Goal: Task Accomplishment & Management: Manage account settings

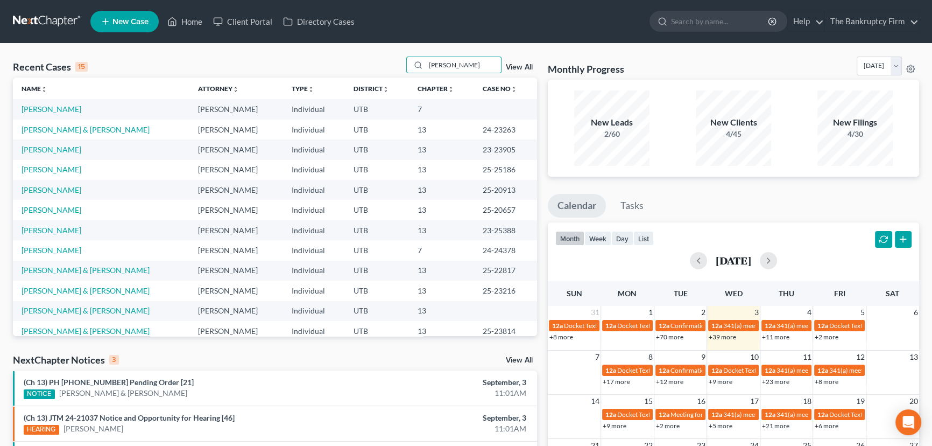
type input "[PERSON_NAME]"
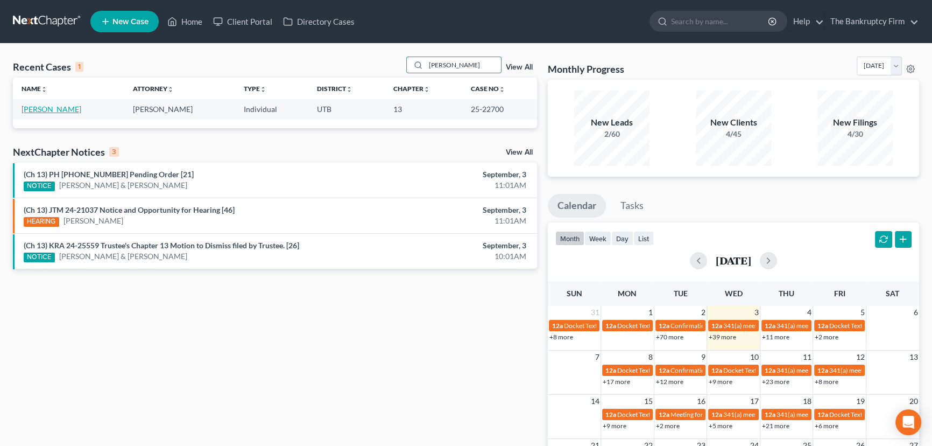
click at [38, 110] on link "[PERSON_NAME]" at bounding box center [52, 108] width 60 height 9
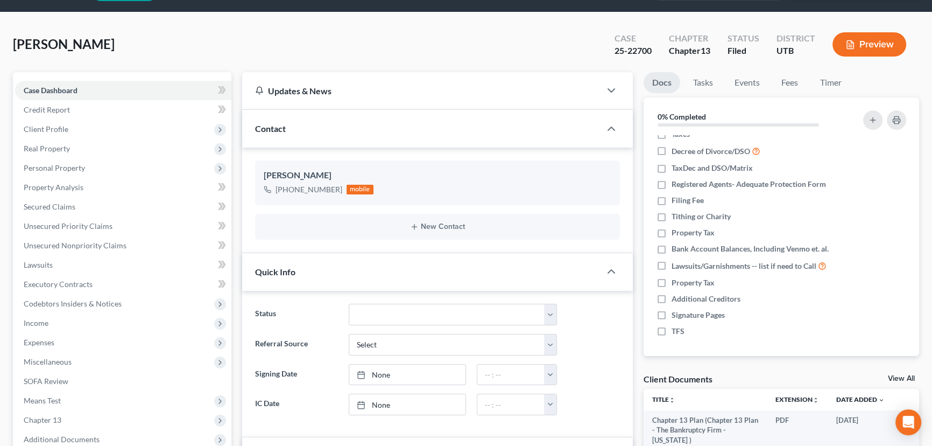
scroll to position [146, 0]
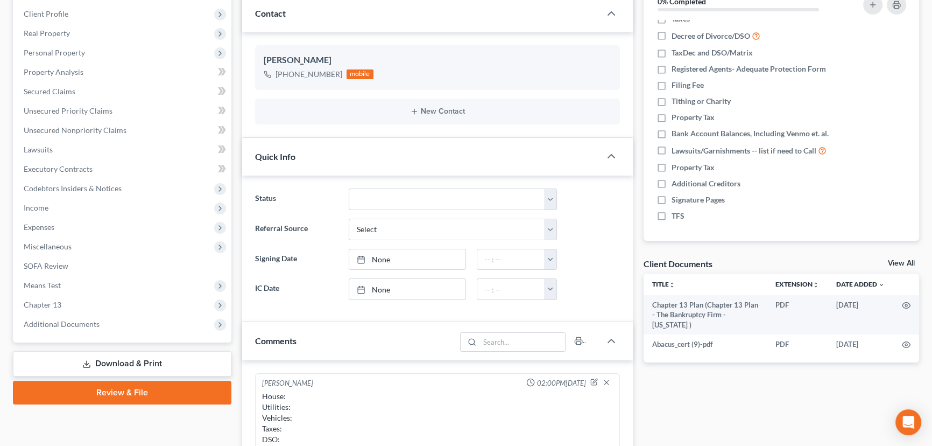
click at [894, 261] on link "View All" at bounding box center [901, 263] width 27 height 8
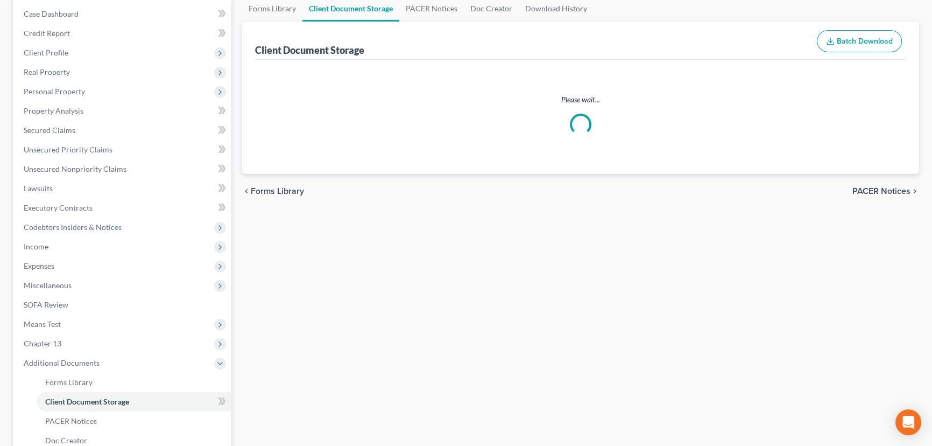
select select "30"
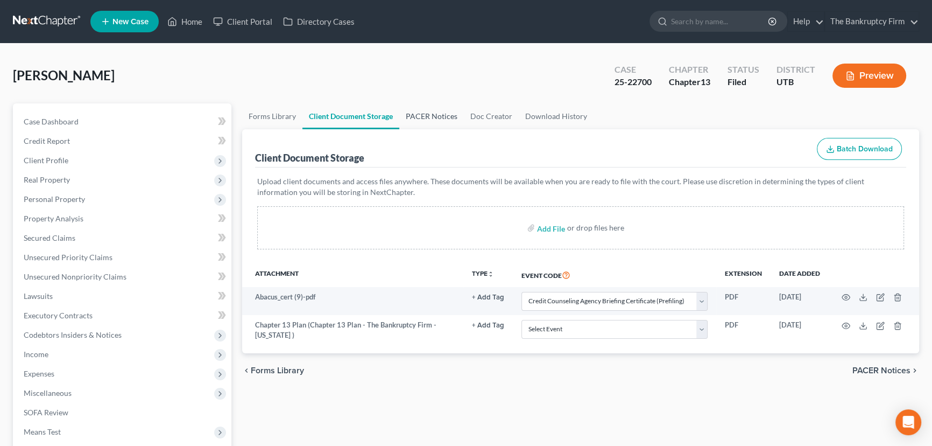
click at [414, 112] on link "PACER Notices" at bounding box center [431, 116] width 65 height 26
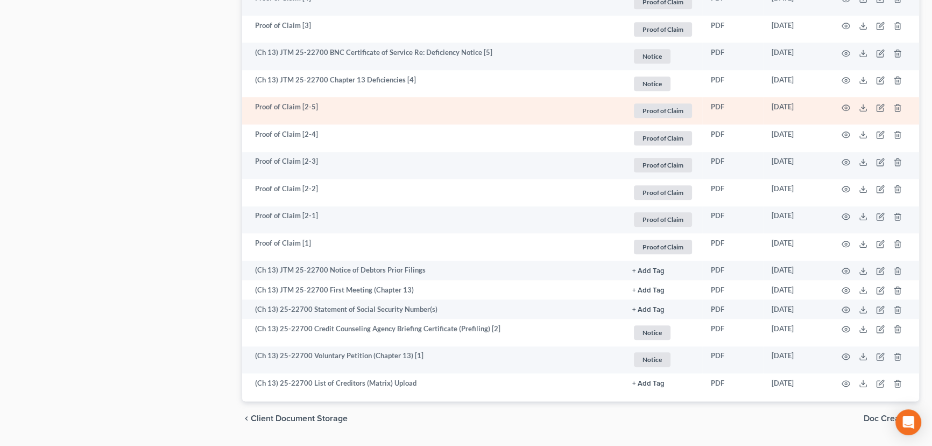
scroll to position [1585, 0]
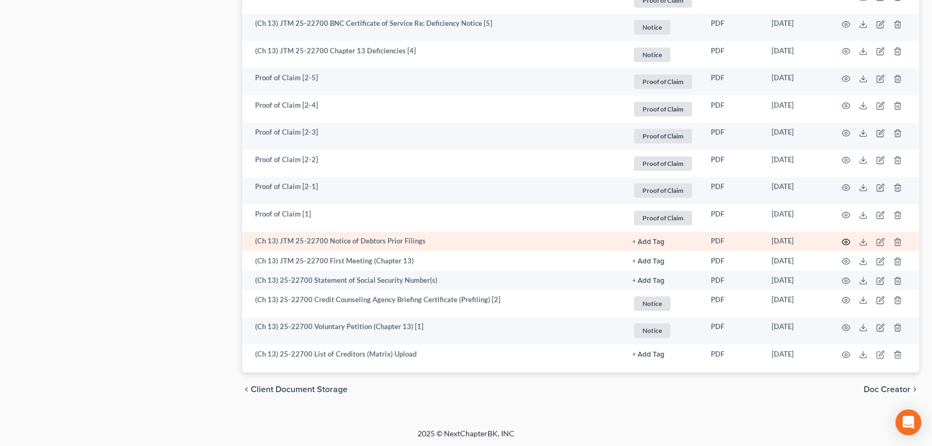
click at [845, 241] on circle "button" at bounding box center [846, 242] width 2 height 2
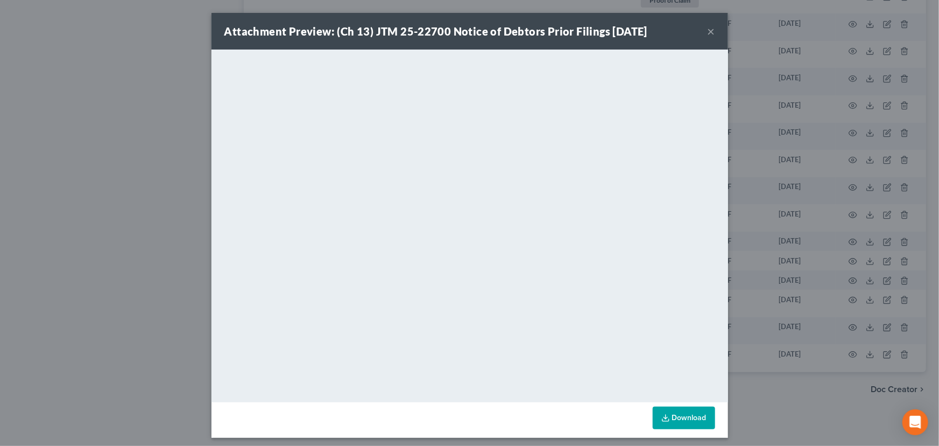
click at [708, 29] on button "×" at bounding box center [712, 31] width 8 height 13
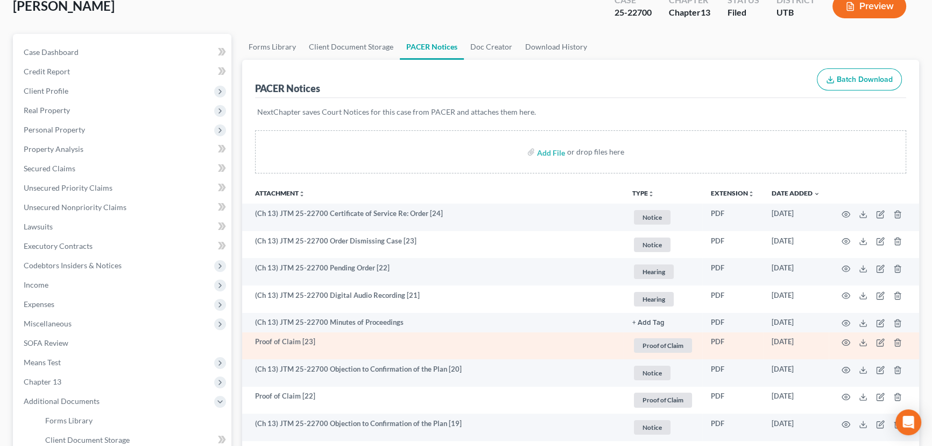
scroll to position [0, 0]
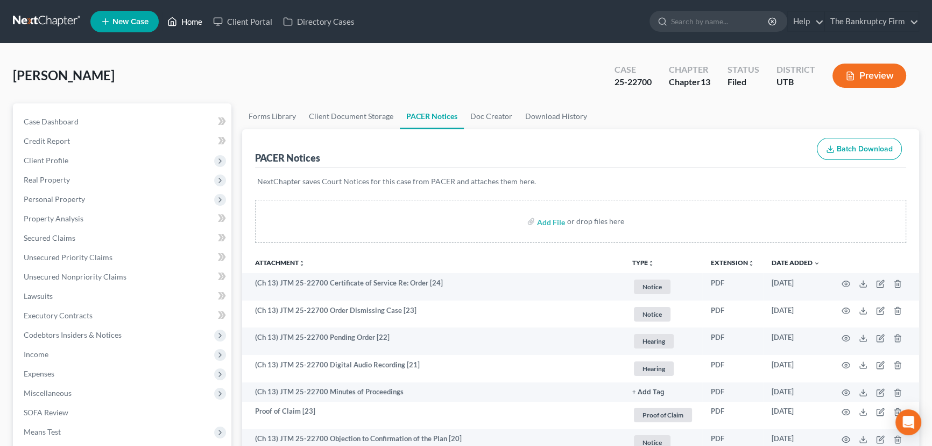
drag, startPoint x: 188, startPoint y: 22, endPoint x: 193, endPoint y: 27, distance: 7.2
click at [188, 22] on link "Home" at bounding box center [185, 21] width 46 height 19
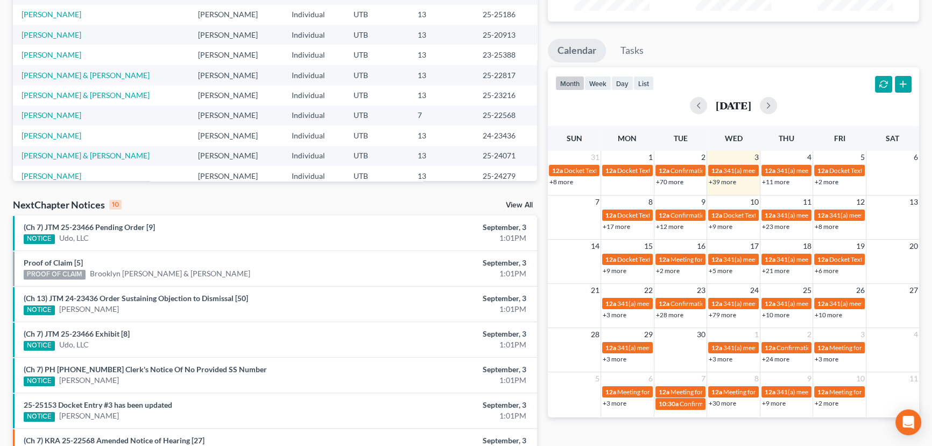
scroll to position [195, 0]
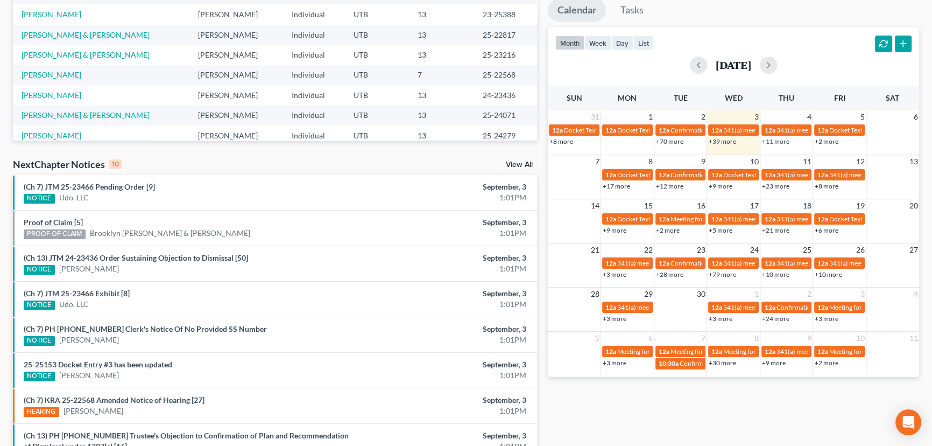
click at [64, 221] on link "Proof of Claim [5]" at bounding box center [53, 221] width 59 height 9
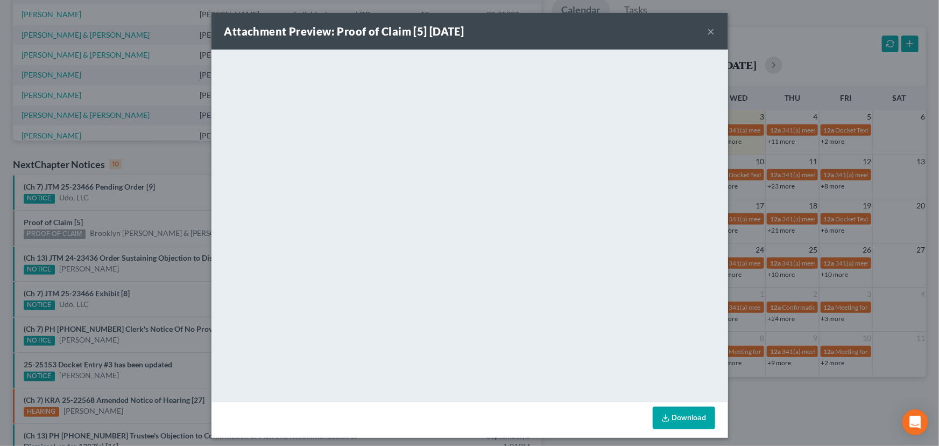
click at [125, 217] on div "Attachment Preview: Proof of Claim [5] 09/03/2025 × <object ng-attr-data='https…" at bounding box center [469, 223] width 939 height 446
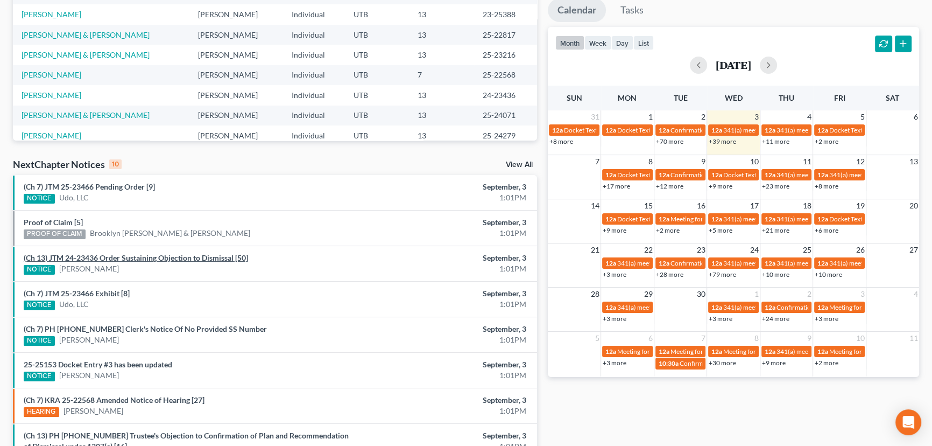
click at [126, 260] on link "(Ch 13) JTM 24-23436 Order Sustaining Objection to Dismissal [50]" at bounding box center [136, 257] width 224 height 9
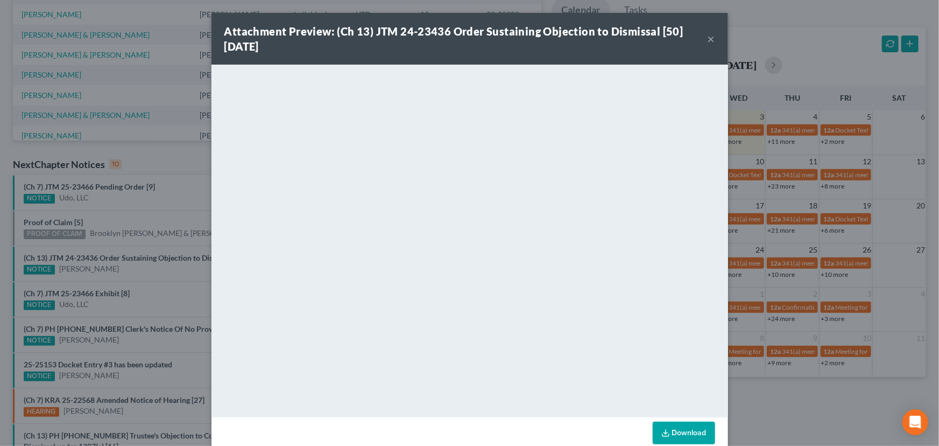
click at [138, 275] on div "Attachment Preview: (Ch 13) JTM 24-23436 Order Sustaining Objection to Dismissa…" at bounding box center [469, 223] width 939 height 446
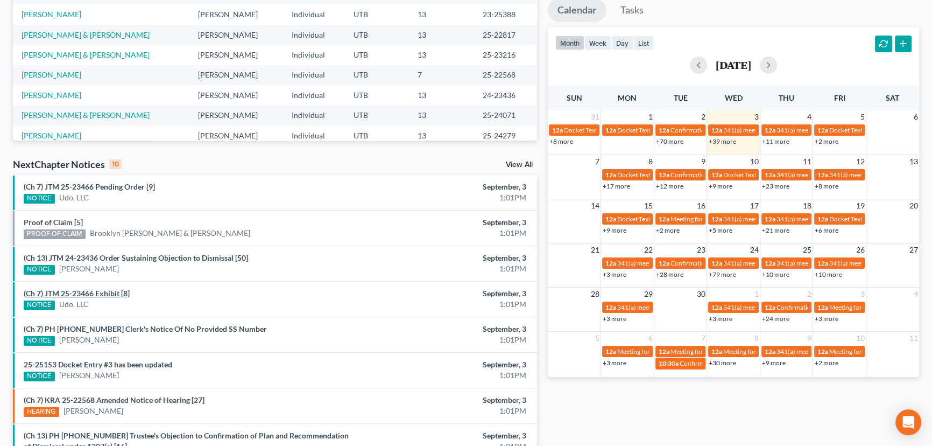
click at [103, 292] on link "(Ch 7) JTM 25-23466 Exhibit [8]" at bounding box center [77, 293] width 106 height 9
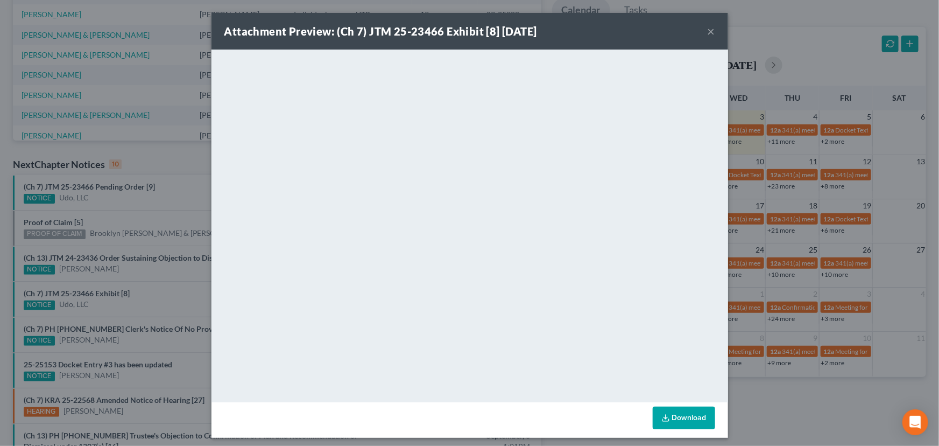
click at [156, 282] on div "Attachment Preview: (Ch 7) JTM 25-23466 Exhibit [8] 09/03/2025 × <object ng-att…" at bounding box center [469, 223] width 939 height 446
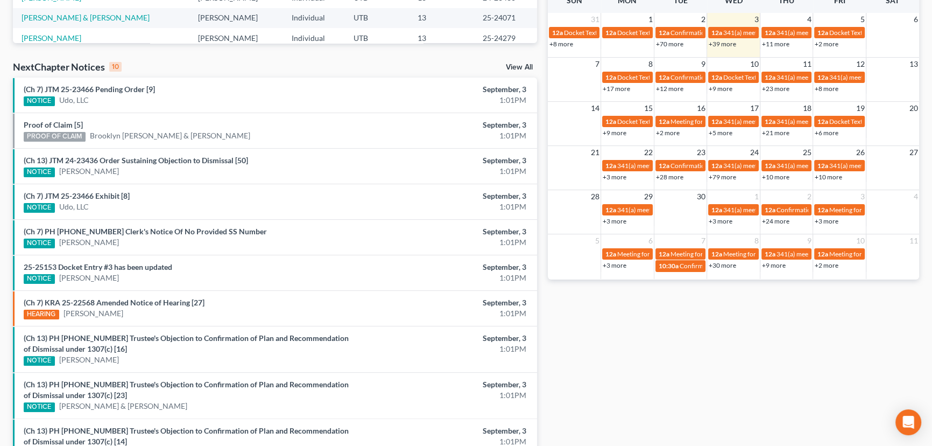
scroll to position [293, 0]
click at [139, 267] on link "25-25153 Docket Entry #3 has been updated" at bounding box center [98, 266] width 149 height 9
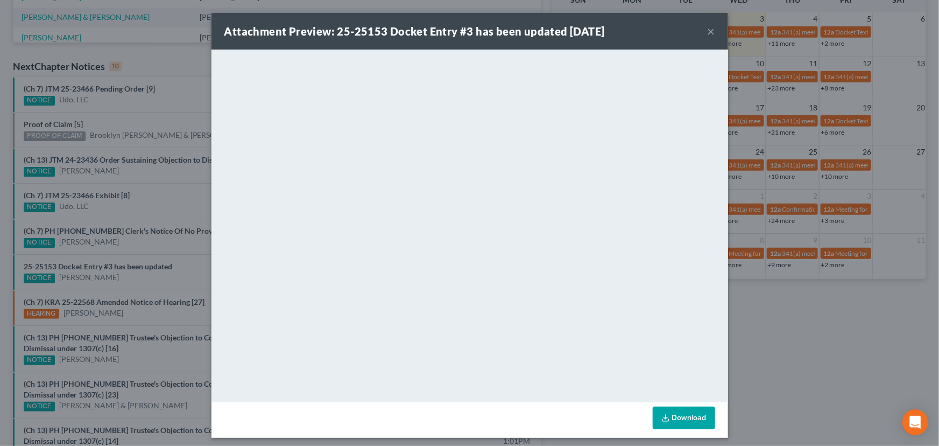
click at [134, 285] on div "Attachment Preview: 25-25153 Docket Entry #3 has been updated 09/03/2025 × <obj…" at bounding box center [469, 223] width 939 height 446
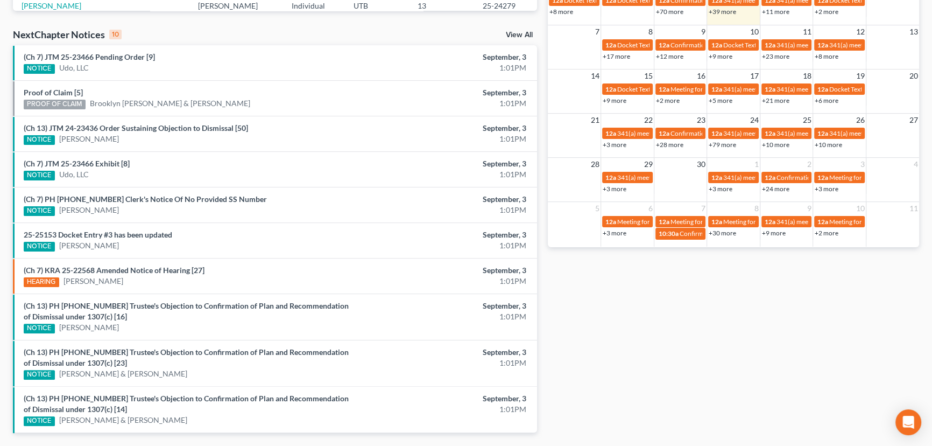
scroll to position [359, 0]
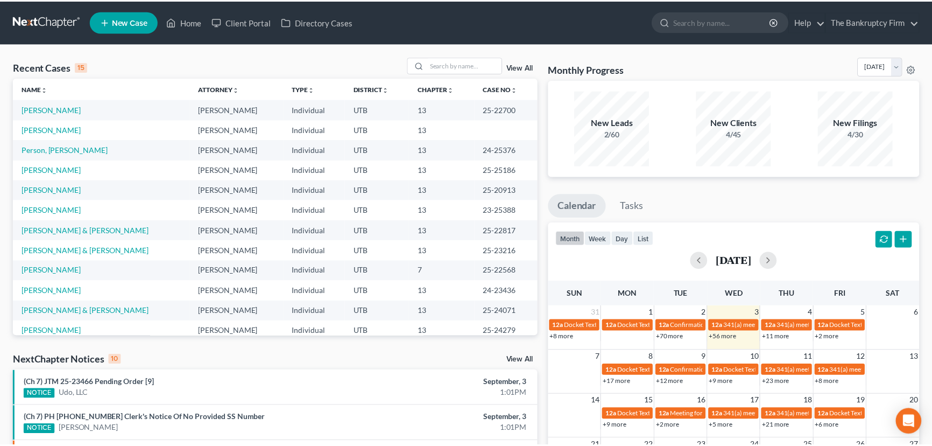
scroll to position [359, 0]
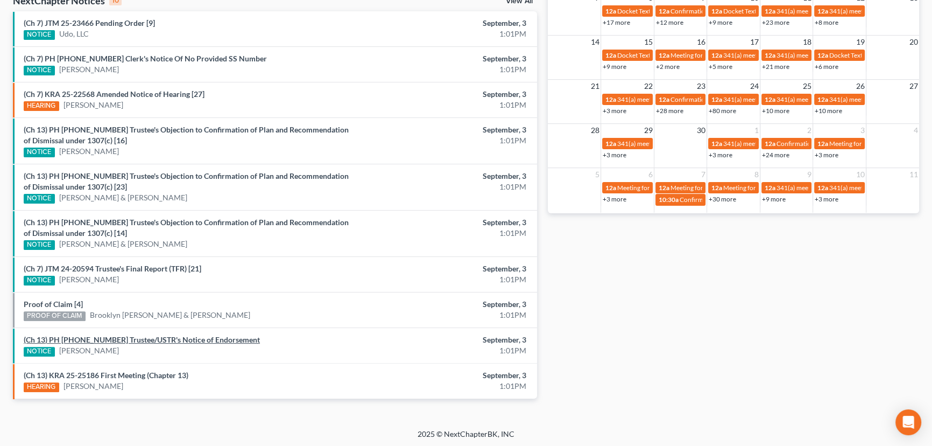
click at [118, 339] on link "(Ch 13) PH 23-25388 Trustee/USTR's Notice of Endorsement" at bounding box center [142, 339] width 236 height 9
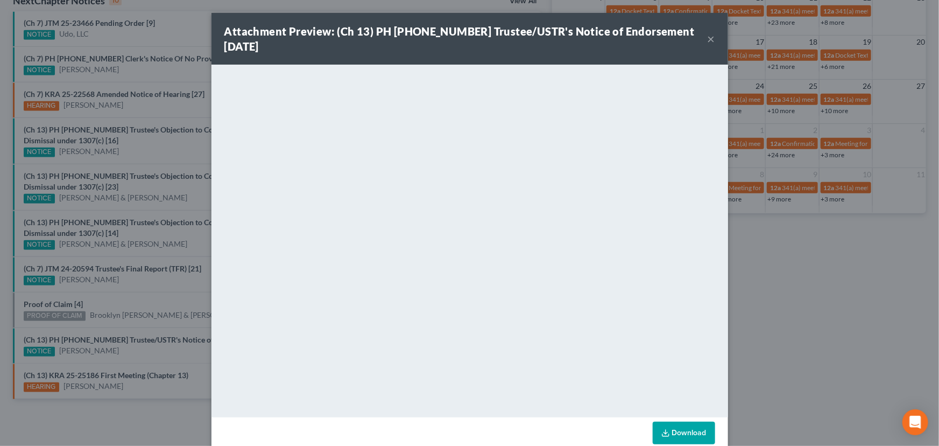
click at [127, 319] on div "Attachment Preview: (Ch 13) PH 23-25388 Trustee/USTR's Notice of Endorsement 09…" at bounding box center [469, 223] width 939 height 446
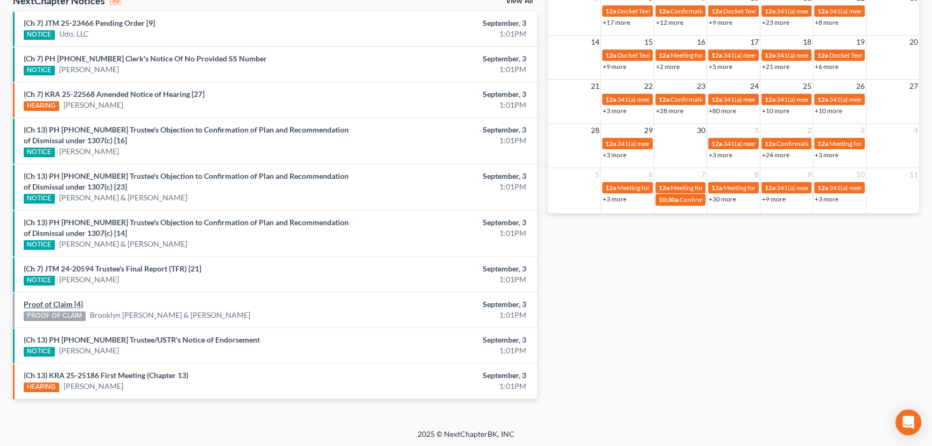
click at [50, 302] on link "Proof of Claim [4]" at bounding box center [53, 303] width 59 height 9
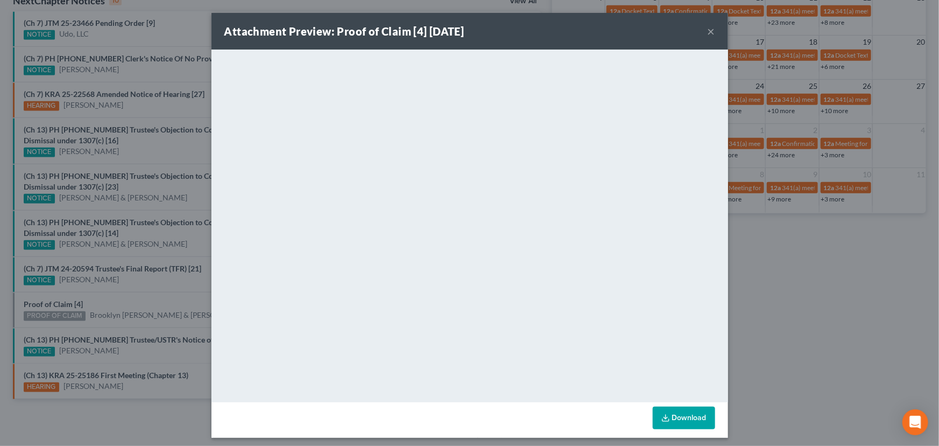
click at [128, 294] on div "Attachment Preview: Proof of Claim [4] 09/03/2025 × <object ng-attr-data='https…" at bounding box center [469, 223] width 939 height 446
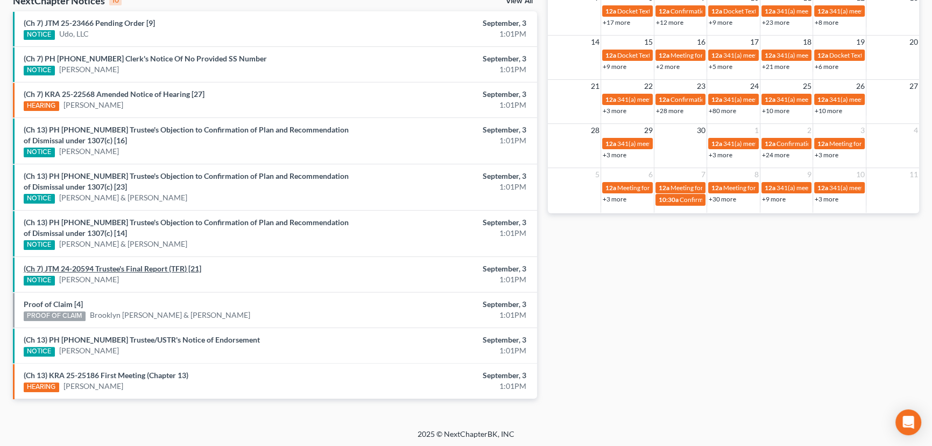
click at [132, 269] on link "(Ch 7) JTM 24-20594 Trustee's Final Report (TFR) [21]" at bounding box center [113, 268] width 178 height 9
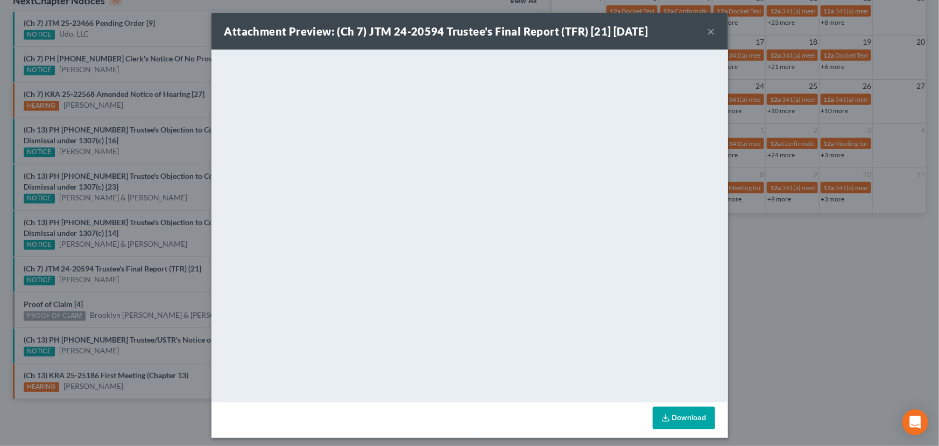
click at [151, 290] on div "Attachment Preview: (Ch 7) JTM 24-20594 Trustee's Final Report (TFR) [21] 09/03…" at bounding box center [469, 223] width 939 height 446
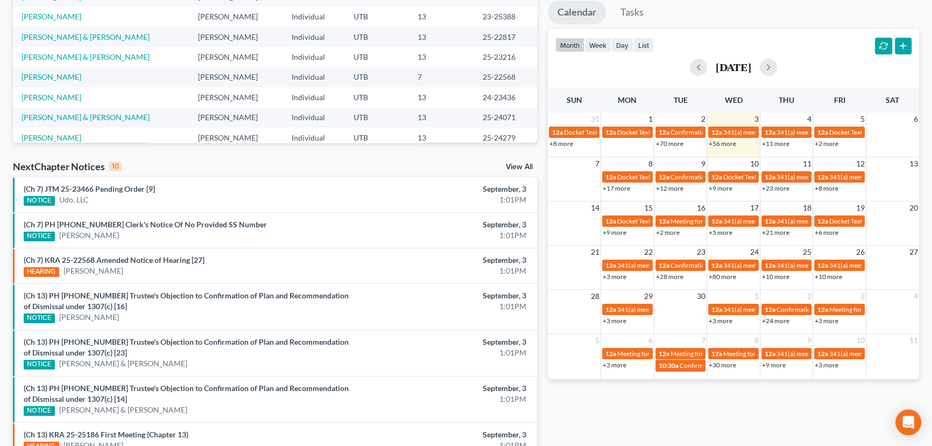
scroll to position [359, 0]
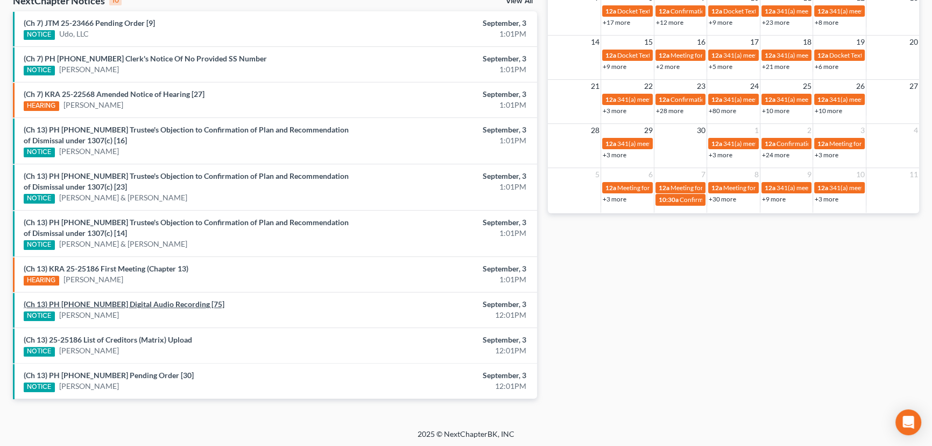
click at [118, 304] on link "(Ch 13) PH 25-20913 Digital Audio Recording [75]" at bounding box center [124, 303] width 201 height 9
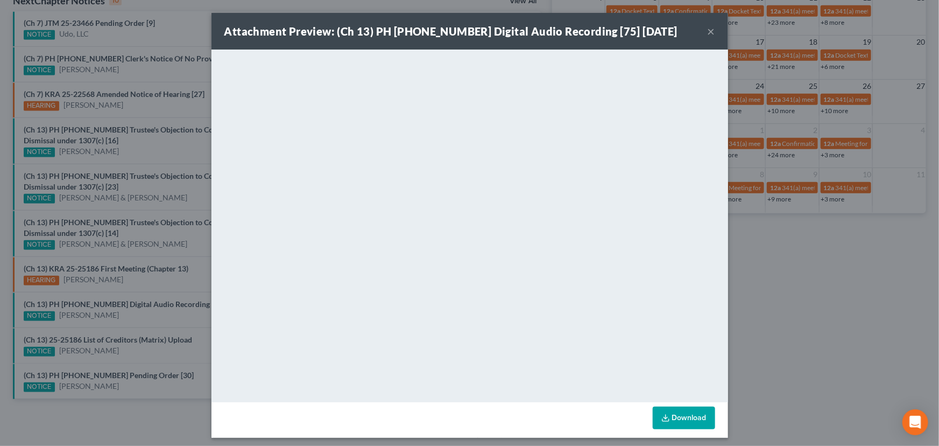
click at [128, 313] on div "Attachment Preview: (Ch 13) PH 25-20913 Digital Audio Recording [75] 09/03/2025…" at bounding box center [469, 223] width 939 height 446
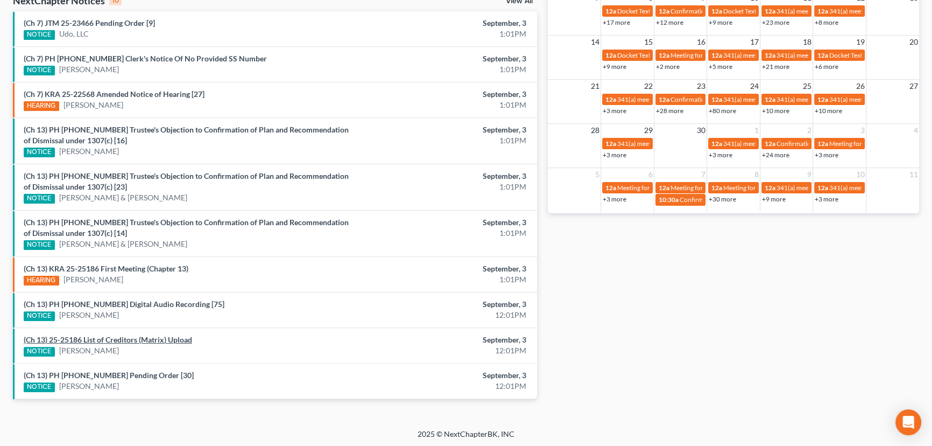
click at [125, 338] on link "(Ch 13) 25-25186 List of Creditors (Matrix) Upload" at bounding box center [108, 339] width 168 height 9
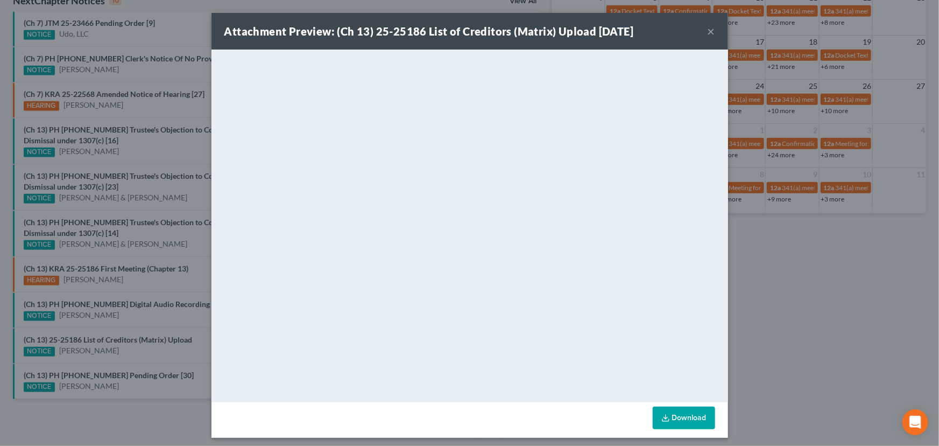
click at [134, 316] on div "Attachment Preview: (Ch 13) 25-25186 List of Creditors (Matrix) Upload 09/03/20…" at bounding box center [469, 223] width 939 height 446
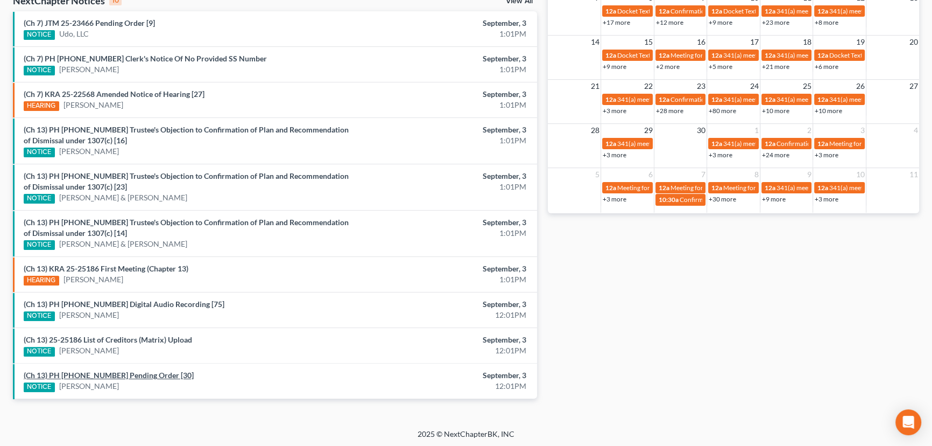
click at [114, 374] on link "(Ch 13) PH 23-25388 Pending Order [30]" at bounding box center [109, 374] width 170 height 9
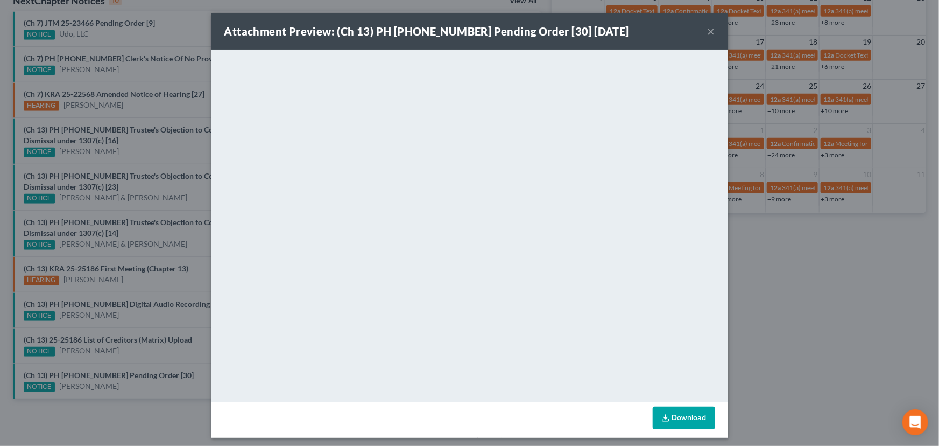
click at [195, 295] on div "Attachment Preview: (Ch 13) PH 23-25388 Pending Order [30] 09/03/2025 × <object…" at bounding box center [469, 223] width 939 height 446
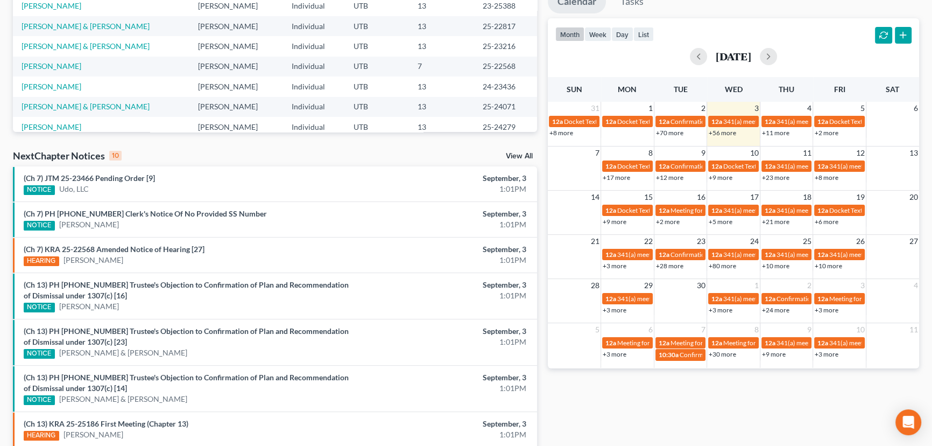
scroll to position [370, 0]
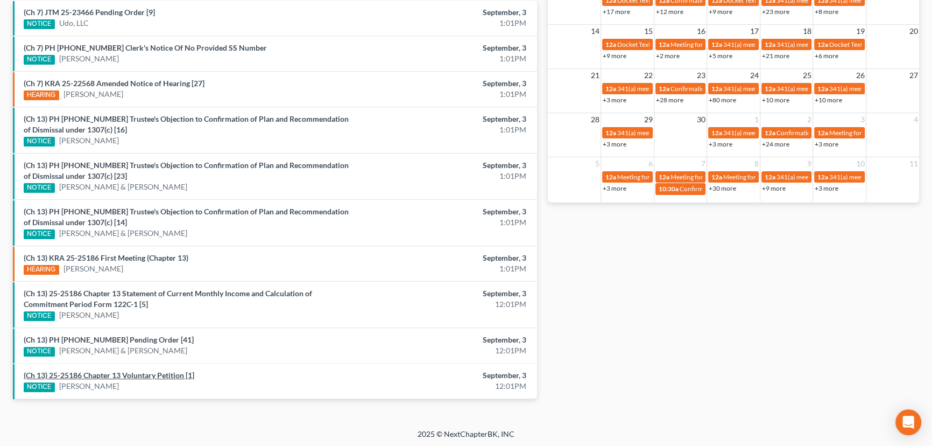
click at [142, 374] on link "(Ch 13) 25-25186 Chapter 13 Voluntary Petition [1]" at bounding box center [109, 374] width 171 height 9
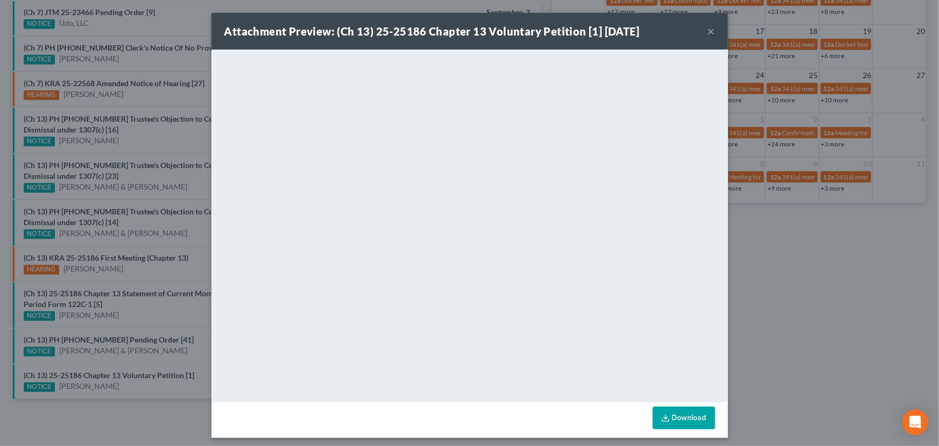
click at [176, 307] on div "Attachment Preview: (Ch 13) 25-25186 Chapter 13 Voluntary Petition [1] [DATE] ×…" at bounding box center [469, 223] width 939 height 446
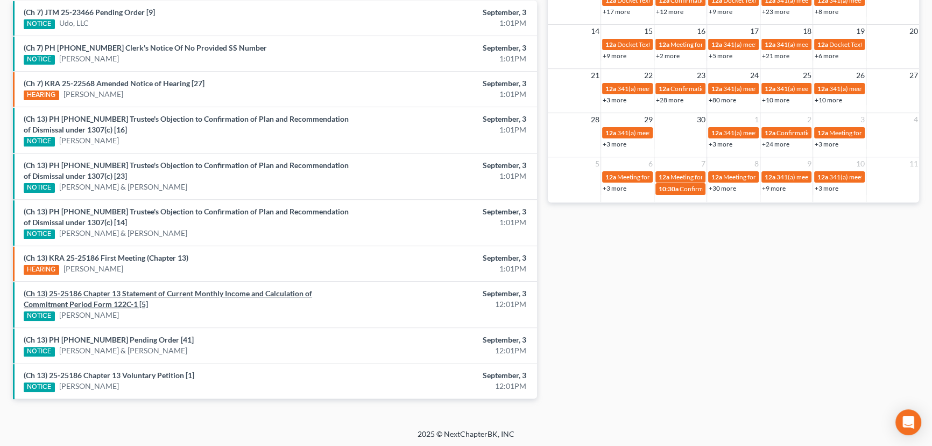
click at [133, 292] on link "(Ch 13) 25-25186 Chapter 13 Statement of Current Monthly Income and Calculation…" at bounding box center [168, 299] width 289 height 20
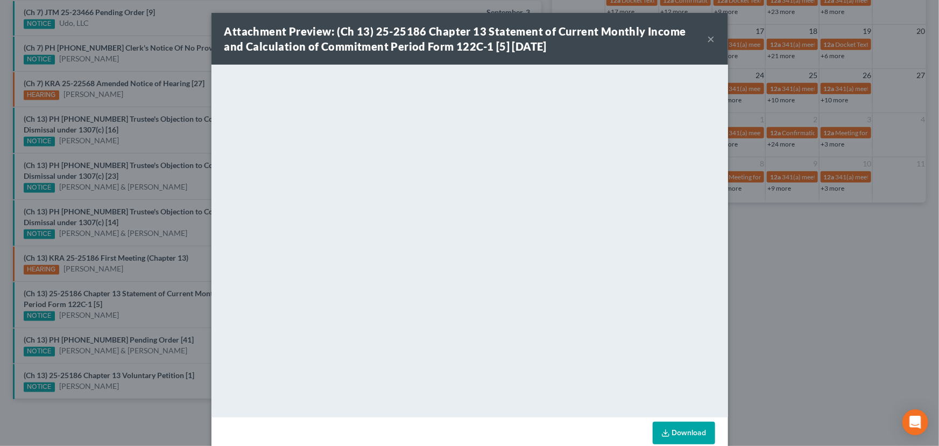
click at [179, 304] on div "Attachment Preview: (Ch 13) 25-25186 Chapter 13 Statement of Current Monthly In…" at bounding box center [469, 223] width 939 height 446
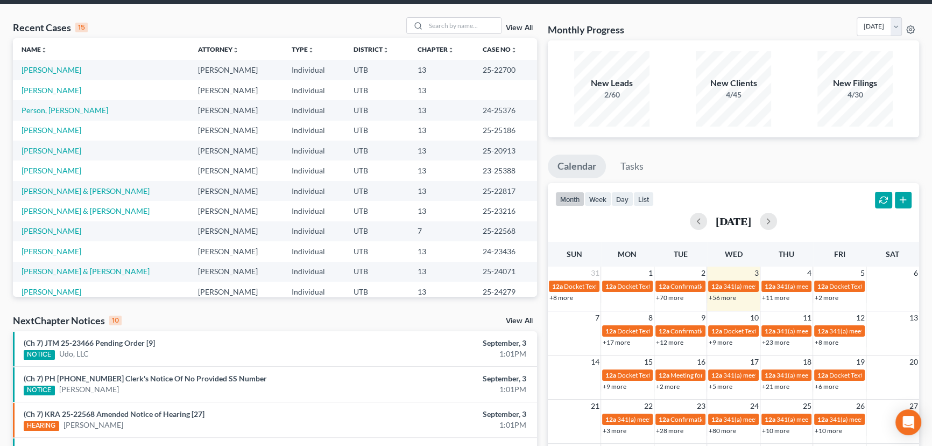
scroll to position [27, 0]
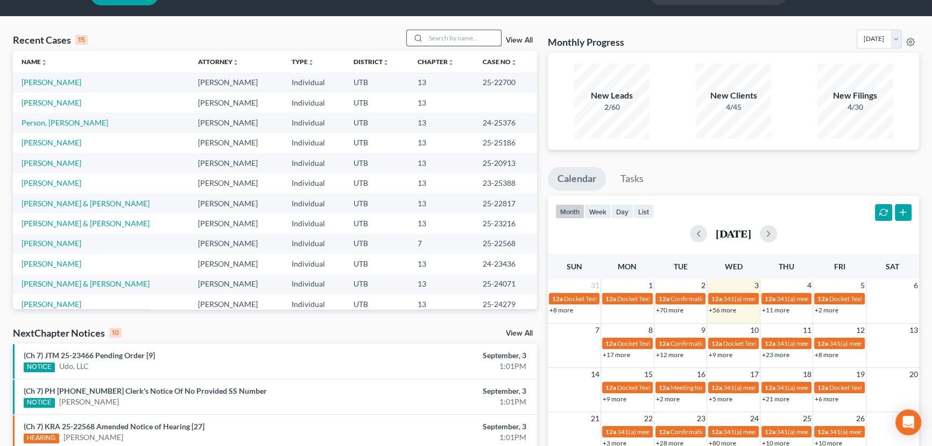
click at [438, 38] on input "search" at bounding box center [463, 38] width 75 height 16
type input "[PERSON_NAME]"
click at [60, 81] on link "[PERSON_NAME]" at bounding box center [52, 82] width 60 height 9
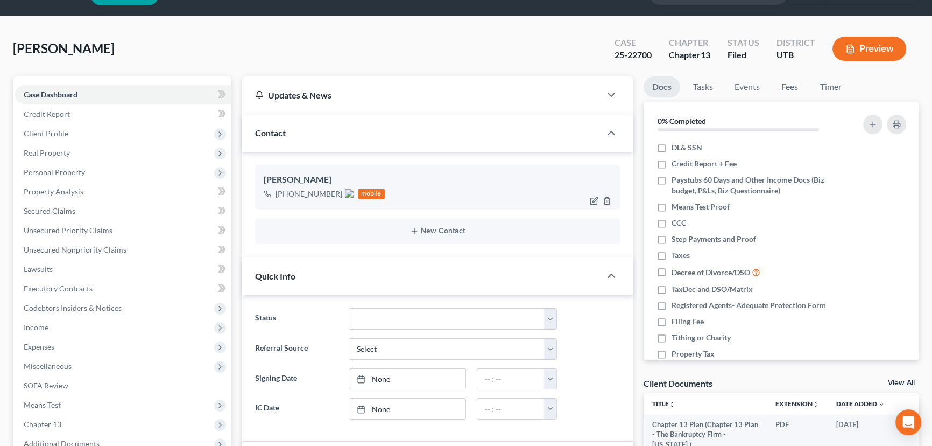
click at [347, 189] on img at bounding box center [349, 193] width 9 height 9
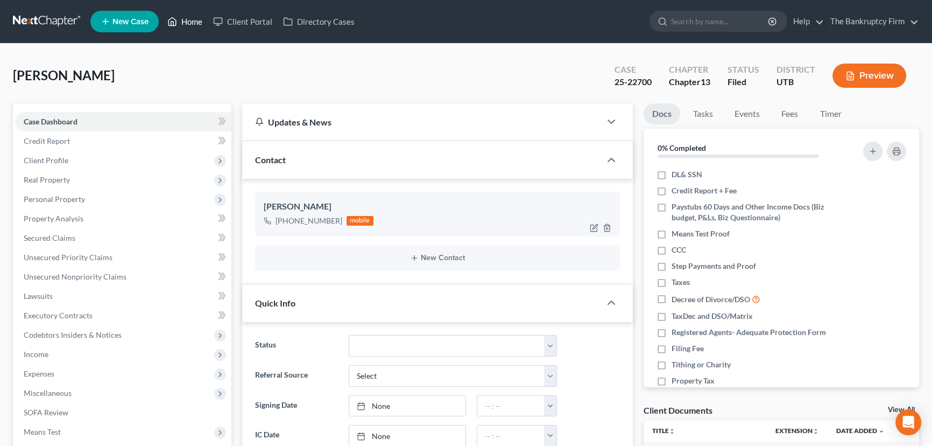
click at [194, 21] on link "Home" at bounding box center [185, 21] width 46 height 19
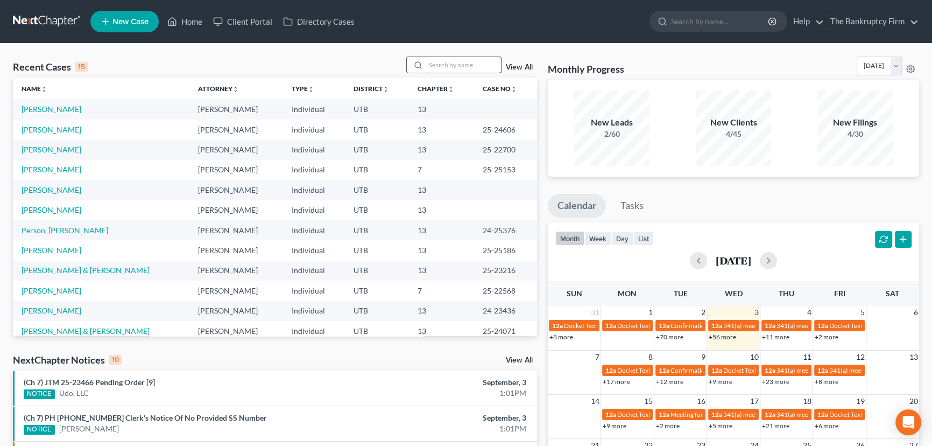
click at [438, 65] on input "search" at bounding box center [463, 65] width 75 height 16
type input "terreros"
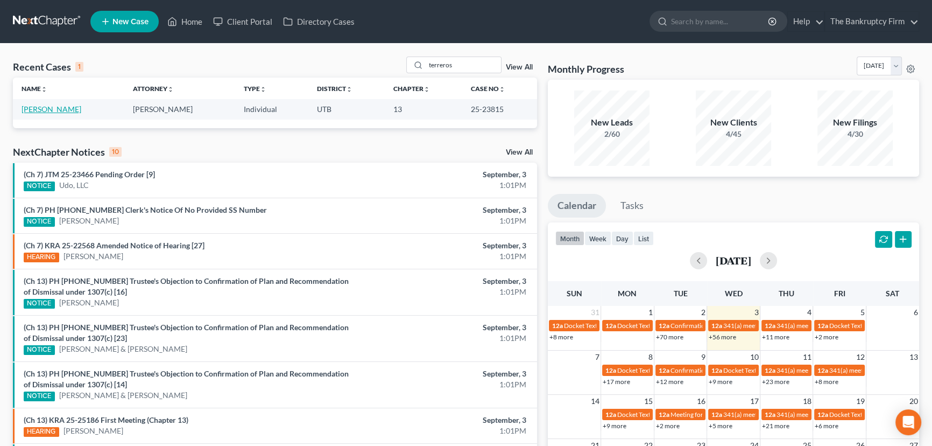
click at [46, 108] on link "Terreros, Lauren" at bounding box center [52, 108] width 60 height 9
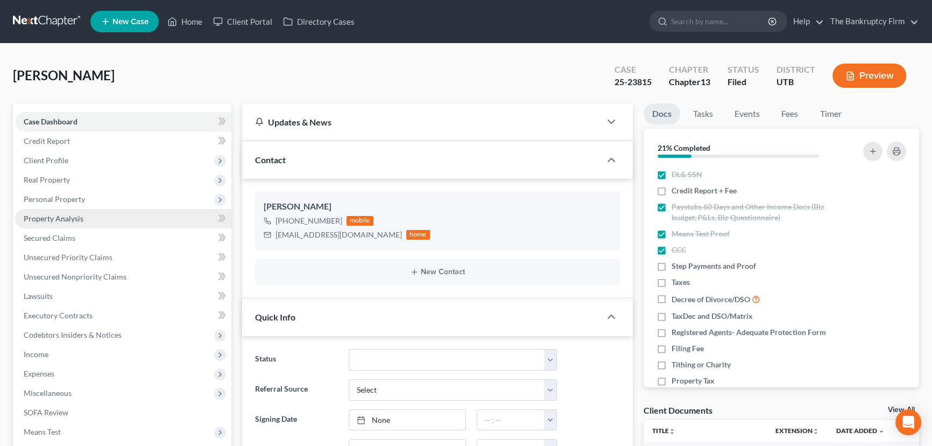
scroll to position [85, 0]
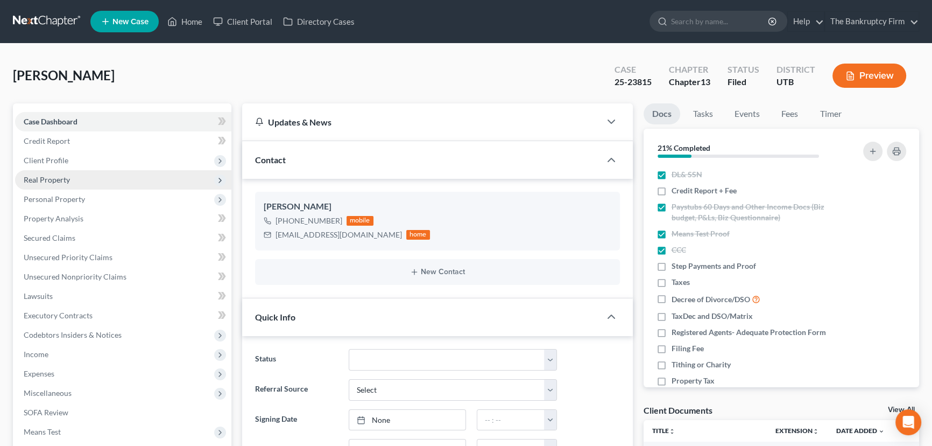
click at [55, 180] on span "Real Property" at bounding box center [47, 179] width 46 height 9
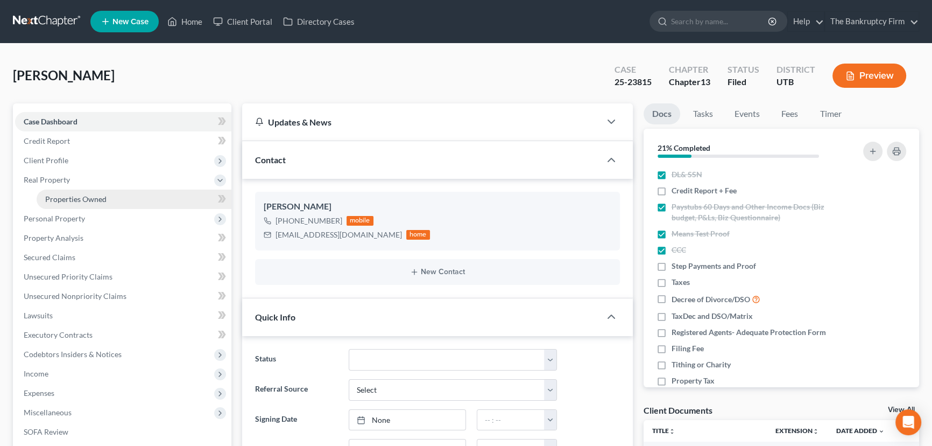
click at [95, 200] on span "Properties Owned" at bounding box center [75, 198] width 61 height 9
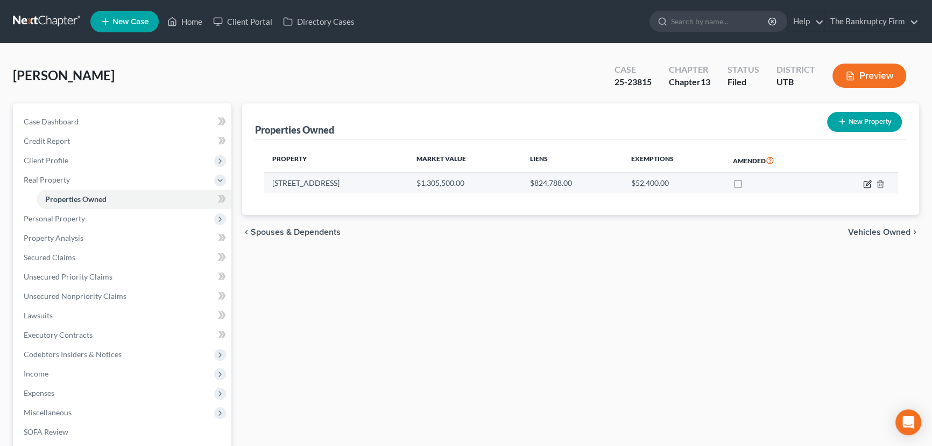
click at [869, 182] on icon "button" at bounding box center [868, 182] width 5 height 5
select select "46"
select select "3"
select select "1"
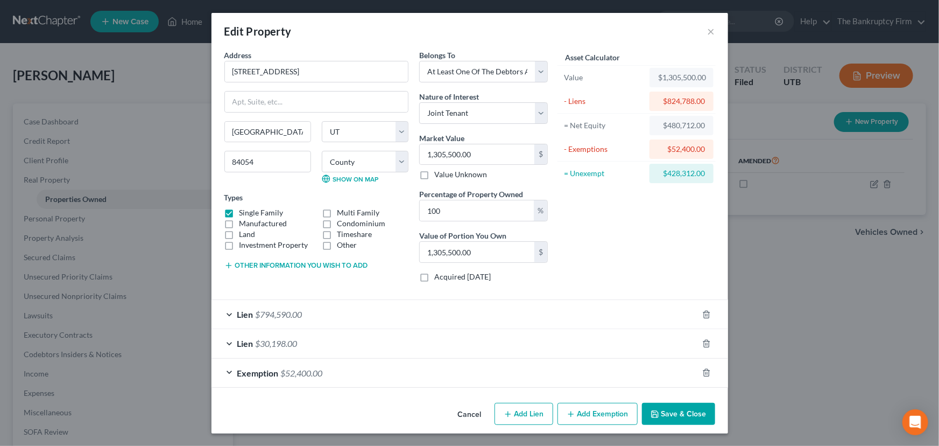
click at [678, 414] on button "Save & Close" at bounding box center [678, 414] width 73 height 23
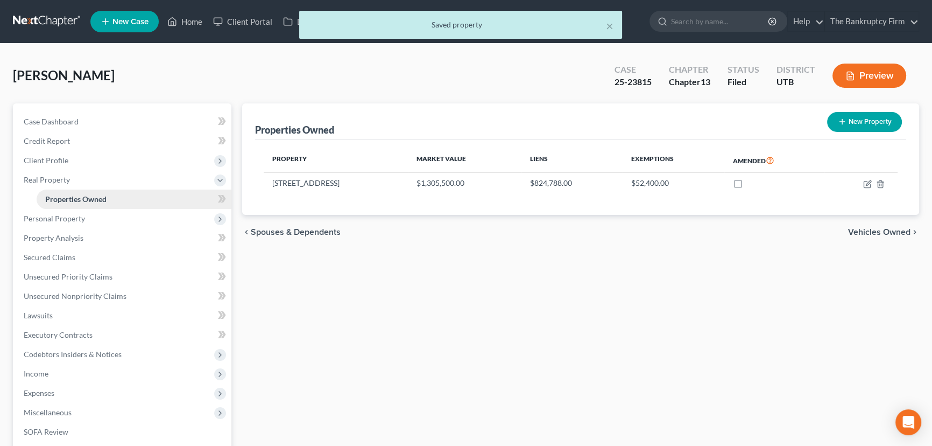
click at [81, 196] on span "Properties Owned" at bounding box center [75, 198] width 61 height 9
click at [867, 183] on icon "button" at bounding box center [868, 182] width 5 height 5
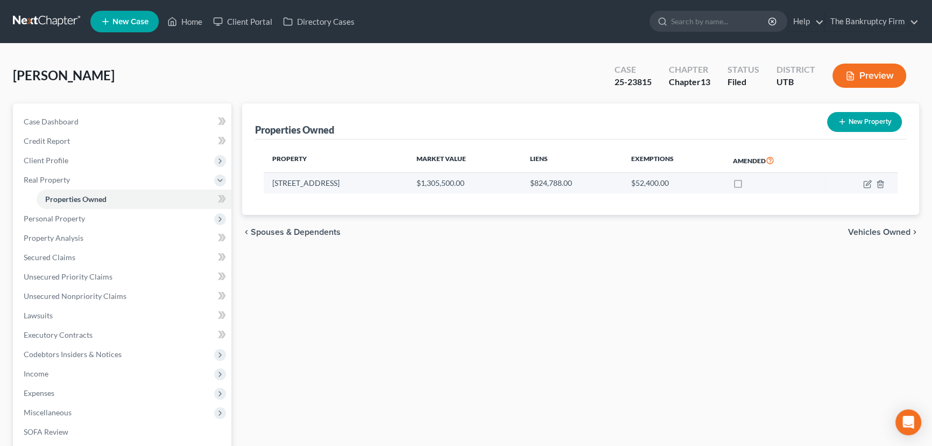
select select "46"
select select "17"
select select "3"
select select "1"
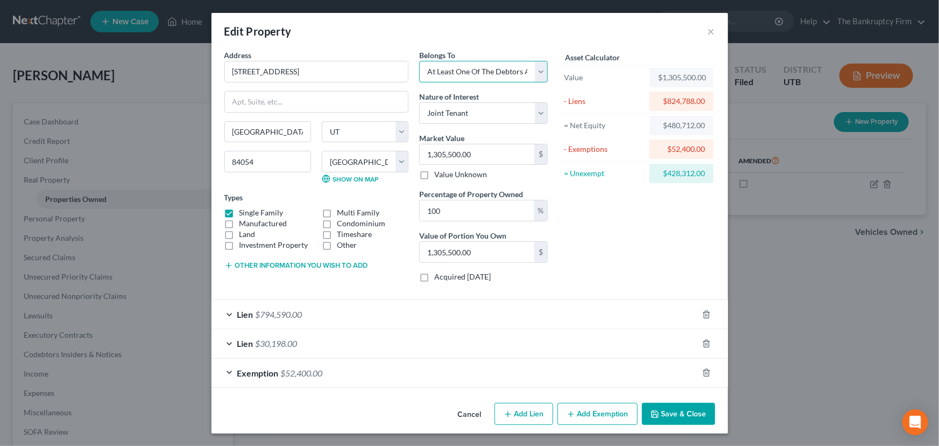
drag, startPoint x: 491, startPoint y: 68, endPoint x: 499, endPoint y: 77, distance: 11.8
click at [491, 68] on select "Select Debtor 1 Only Debtor 2 Only Debtor 1 And Debtor 2 Only At Least One Of T…" at bounding box center [483, 72] width 129 height 22
select select "0"
click at [419, 61] on select "Select Debtor 1 Only Debtor 2 Only Debtor 1 And Debtor 2 Only At Least One Of T…" at bounding box center [483, 72] width 129 height 22
click at [489, 112] on select "Select Fee Simple Joint Tenant Life Estate Equitable Interest Future Interest T…" at bounding box center [483, 113] width 129 height 22
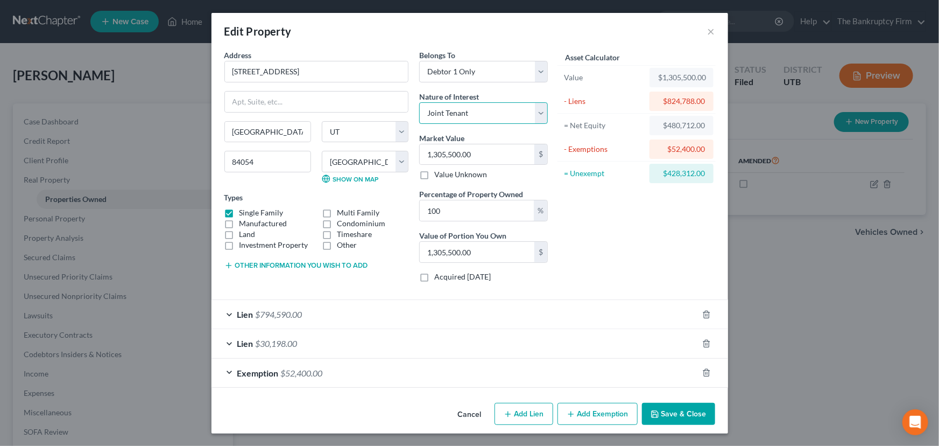
select select "0"
click at [419, 102] on select "Select Fee Simple Joint Tenant Life Estate Equitable Interest Future Interest T…" at bounding box center [483, 113] width 129 height 22
click at [681, 418] on button "Save & Close" at bounding box center [678, 414] width 73 height 23
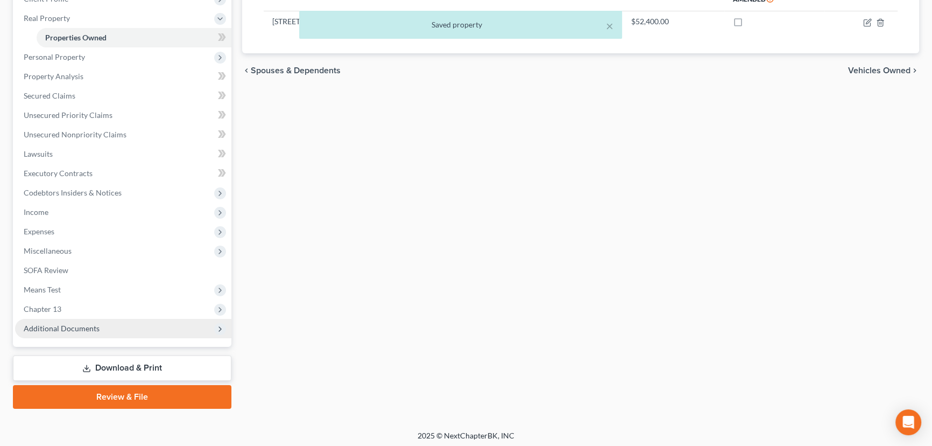
scroll to position [164, 0]
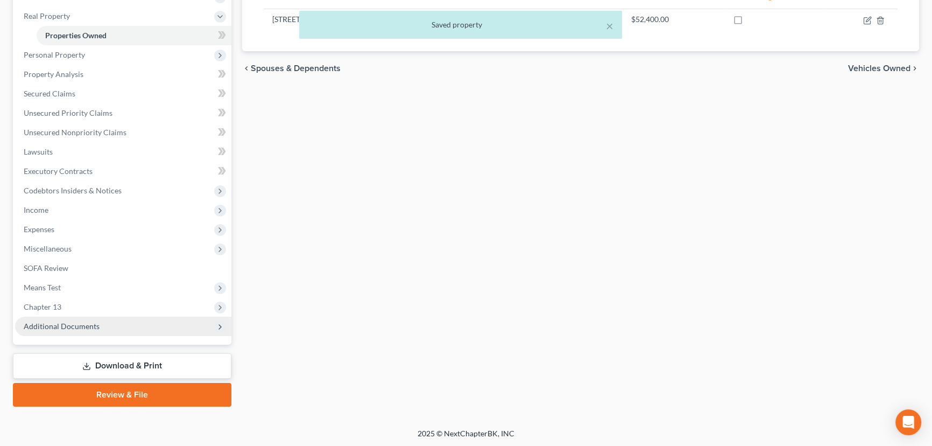
click at [71, 325] on span "Additional Documents" at bounding box center [62, 325] width 76 height 9
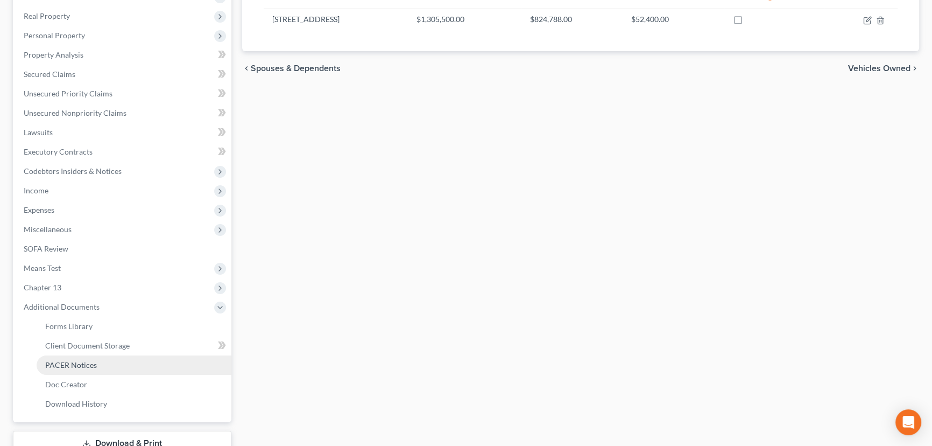
drag, startPoint x: 80, startPoint y: 364, endPoint x: 86, endPoint y: 364, distance: 5.9
click at [80, 364] on span "PACER Notices" at bounding box center [71, 364] width 52 height 9
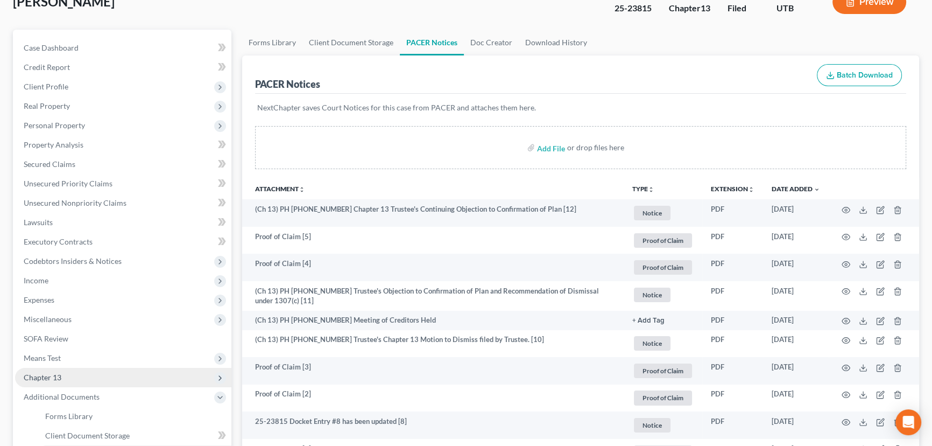
scroll to position [195, 0]
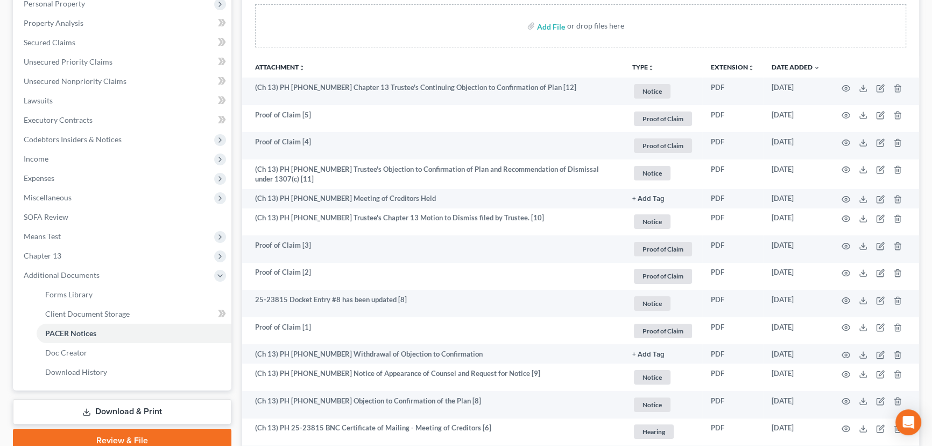
click at [129, 409] on link "Download & Print" at bounding box center [122, 411] width 219 height 25
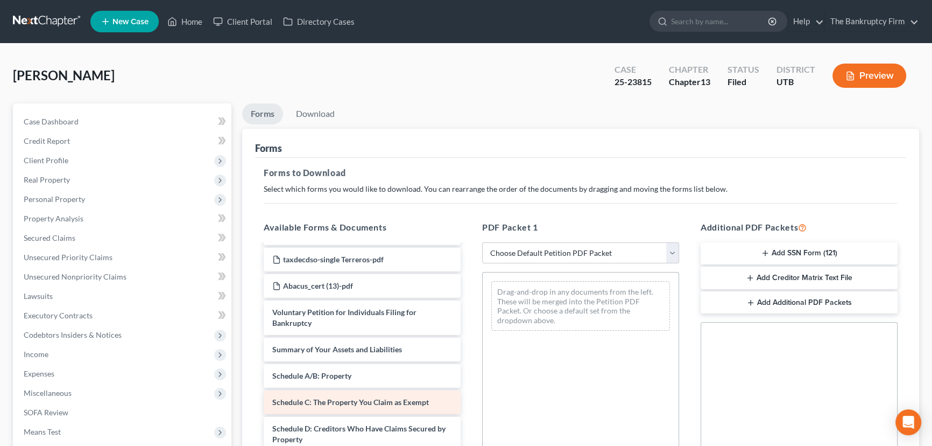
scroll to position [146, 0]
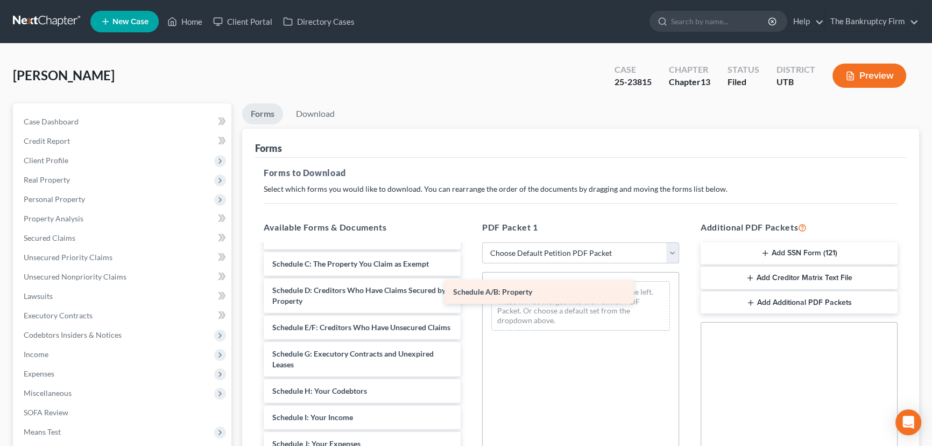
drag, startPoint x: 326, startPoint y: 266, endPoint x: 532, endPoint y: 303, distance: 209.5
click at [469, 303] on div "Schedule A/B: Property Chapter 13 Plan (Chapter 13 Plan - The Bankruptcy Firm -…" at bounding box center [362, 386] width 214 height 574
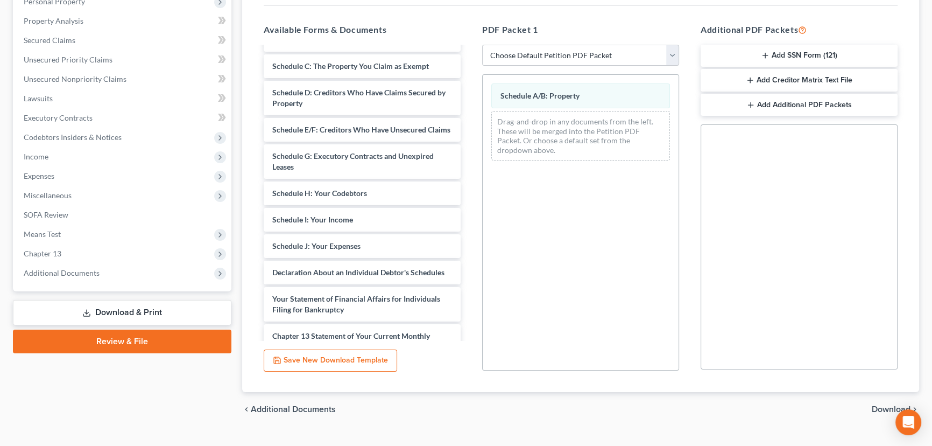
scroll to position [218, 0]
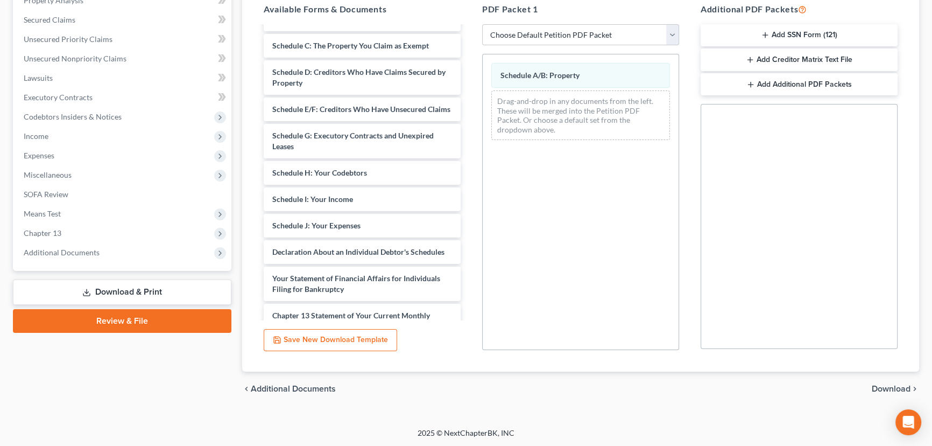
click at [899, 386] on span "Download" at bounding box center [891, 388] width 39 height 9
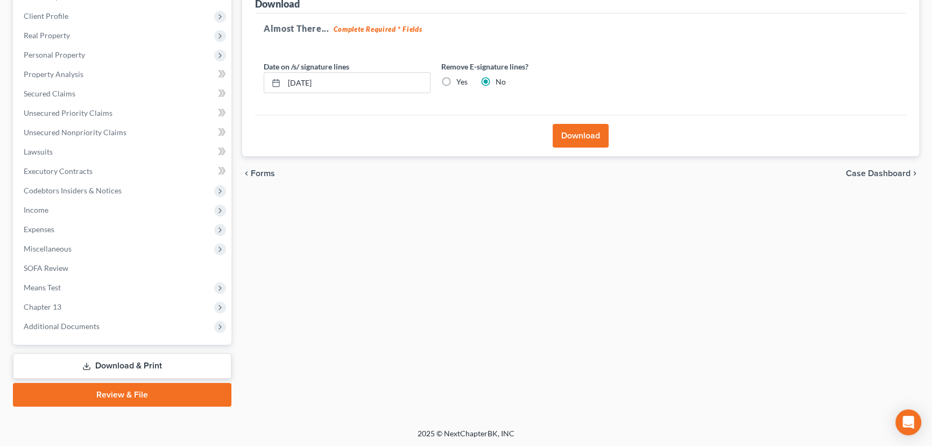
click at [579, 131] on button "Download" at bounding box center [581, 136] width 56 height 24
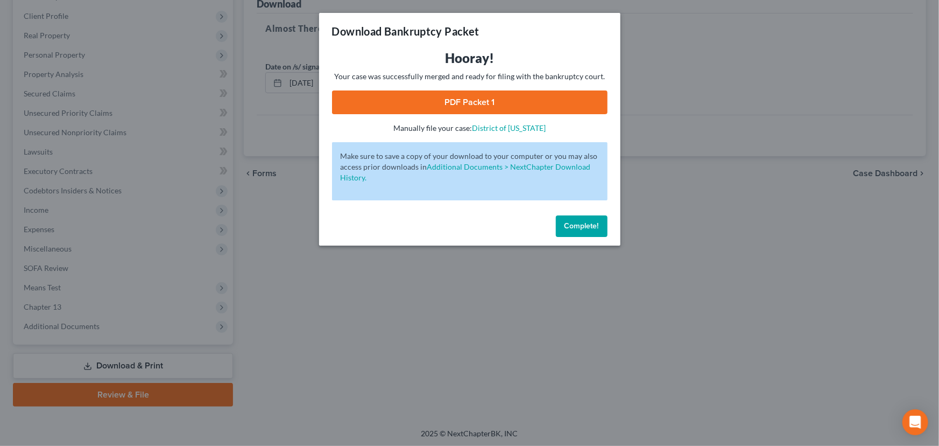
click at [432, 103] on link "PDF Packet 1" at bounding box center [470, 102] width 276 height 24
drag, startPoint x: 566, startPoint y: 225, endPoint x: 318, endPoint y: 199, distance: 249.5
click at [566, 225] on span "Complete!" at bounding box center [582, 225] width 34 height 9
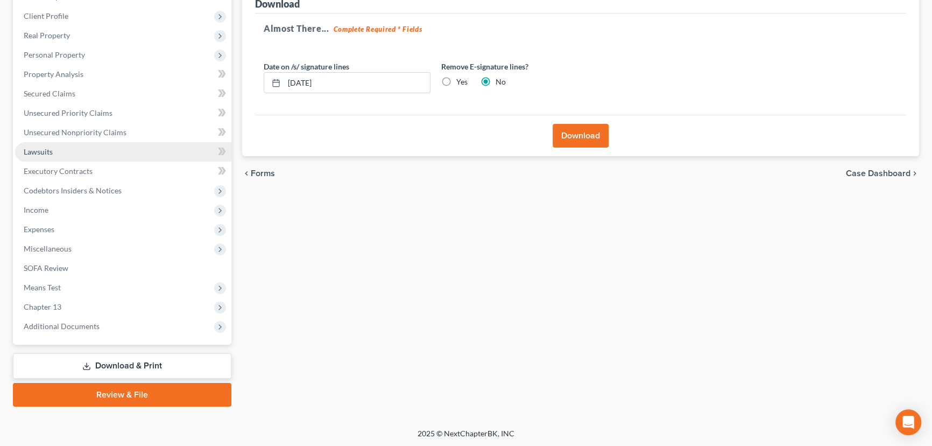
scroll to position [95, 0]
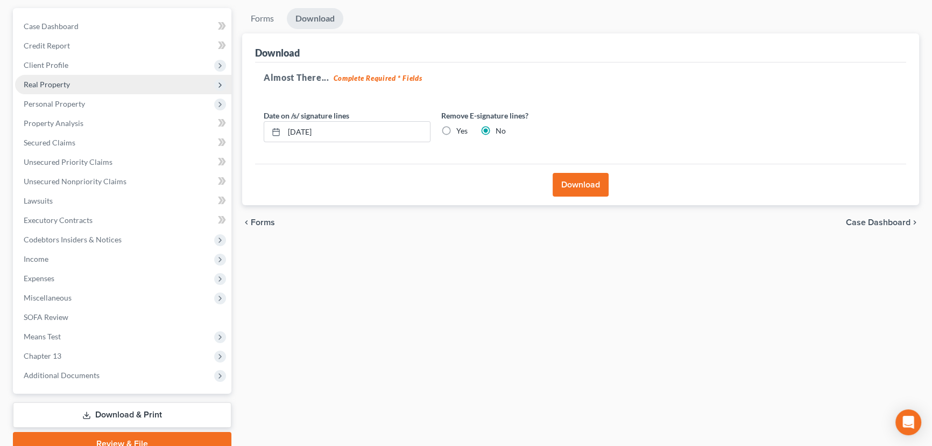
click at [54, 86] on span "Real Property" at bounding box center [47, 84] width 46 height 9
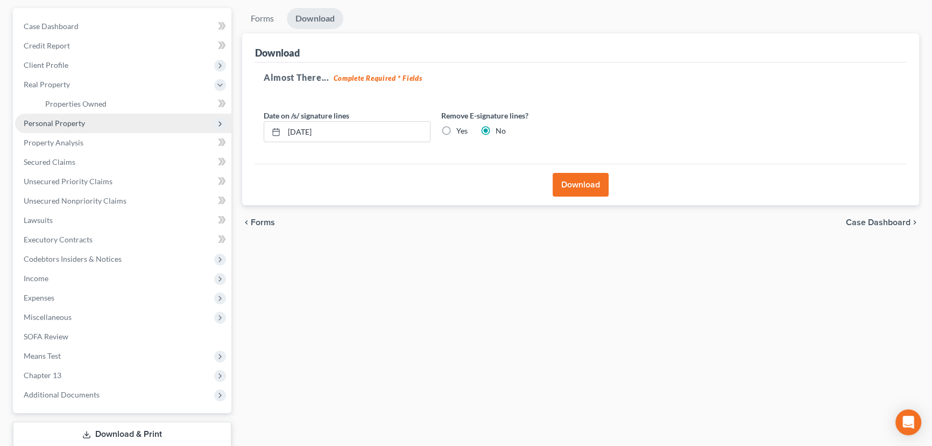
click at [62, 124] on span "Personal Property" at bounding box center [54, 122] width 61 height 9
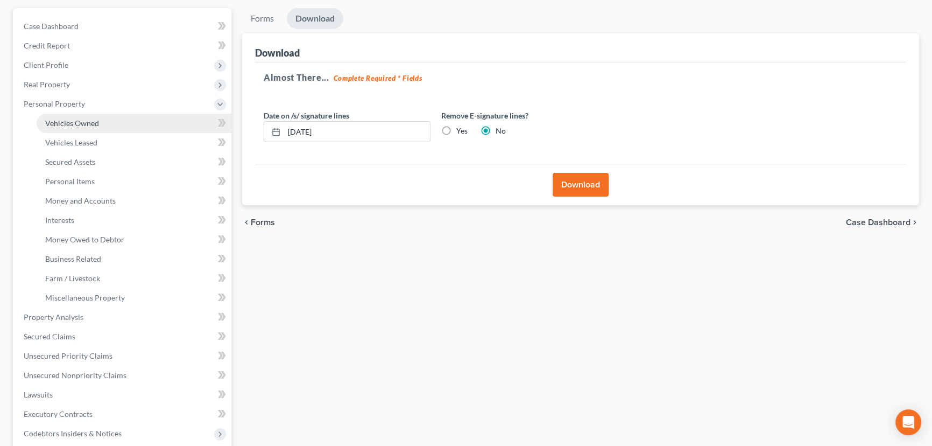
click at [85, 121] on span "Vehicles Owned" at bounding box center [72, 122] width 54 height 9
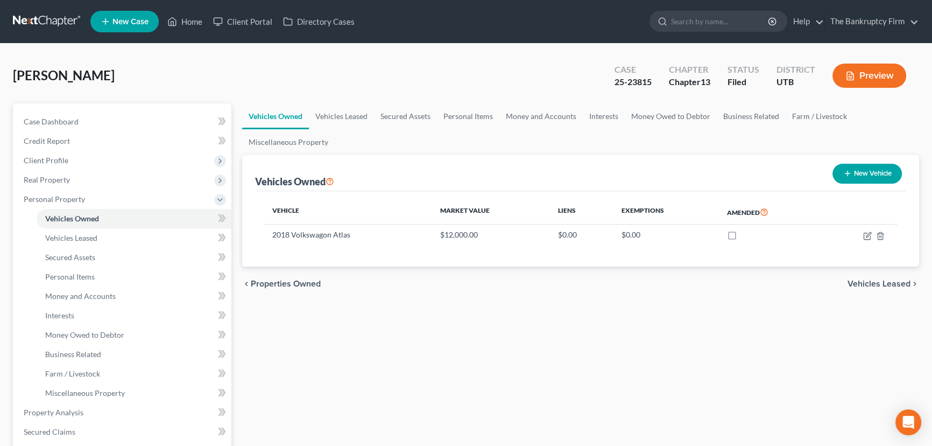
click at [875, 173] on button "New Vehicle" at bounding box center [867, 174] width 69 height 20
select select "0"
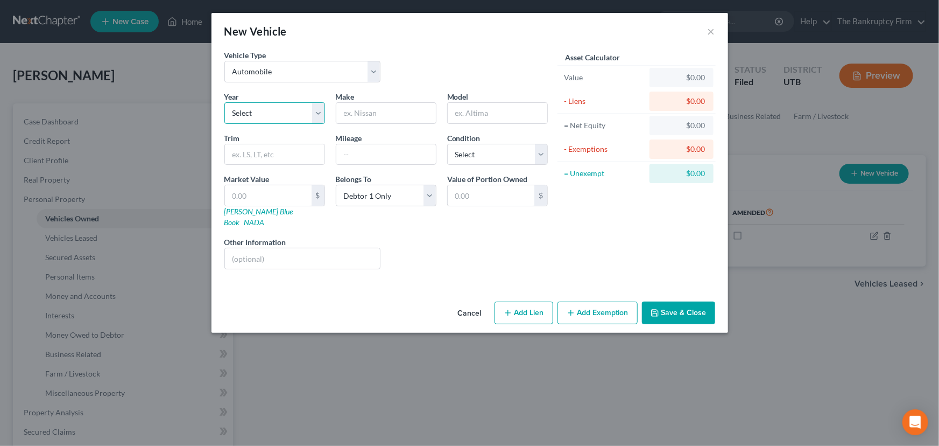
click at [318, 114] on select "Select 2026 2025 2024 2023 2022 2021 2020 2019 2018 2017 2016 2015 2014 2013 20…" at bounding box center [274, 113] width 101 height 22
select select "11"
click at [224, 102] on select "Select 2026 2025 2024 2023 2022 2021 2020 2019 2018 2017 2016 2015 2014 2013 20…" at bounding box center [274, 113] width 101 height 22
click at [361, 109] on input "text" at bounding box center [386, 113] width 100 height 20
type input "BMW"
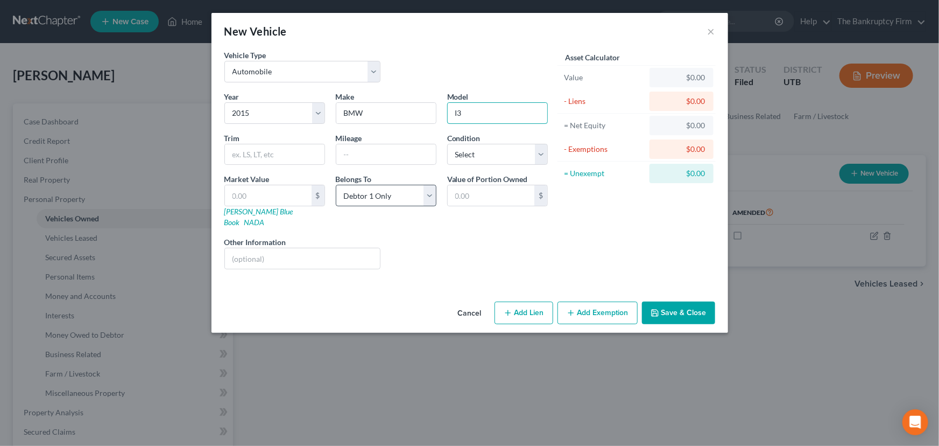
type input "I3"
click at [381, 191] on select "Select Debtor 1 Only Debtor 2 Only Debtor 1 And Debtor 2 Only At Least One Of T…" at bounding box center [386, 196] width 101 height 22
select select "3"
click at [336, 185] on select "Select Debtor 1 Only Debtor 2 Only Debtor 1 And Debtor 2 Only At Least One Of T…" at bounding box center [386, 196] width 101 height 22
click at [229, 196] on input "text" at bounding box center [268, 195] width 87 height 20
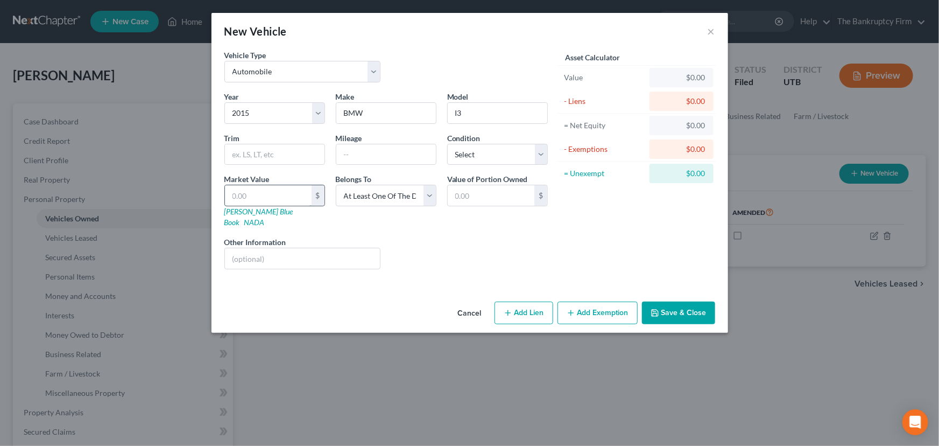
type input "6"
type input "6.00"
type input "60"
type input "60.00"
type input "600"
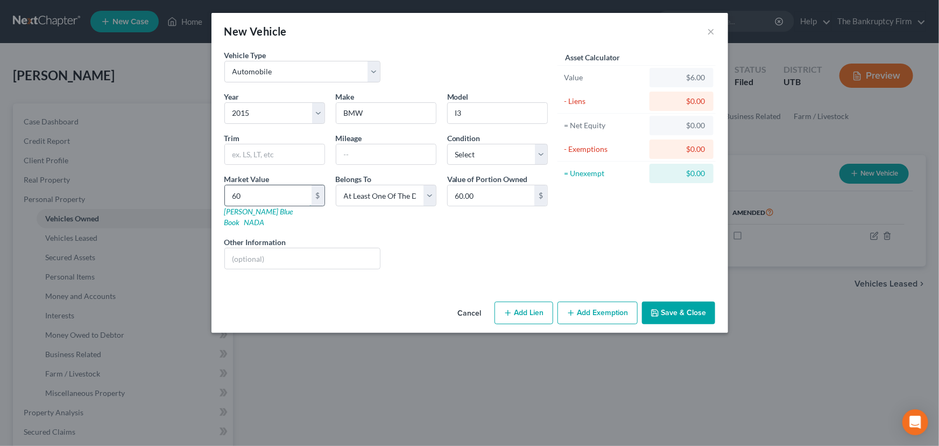
type input "600.00"
type input "6000"
type input "6,000.00"
type input "6,000"
click at [480, 149] on select "Select Excellent Very Good Good Fair Poor" at bounding box center [497, 155] width 101 height 22
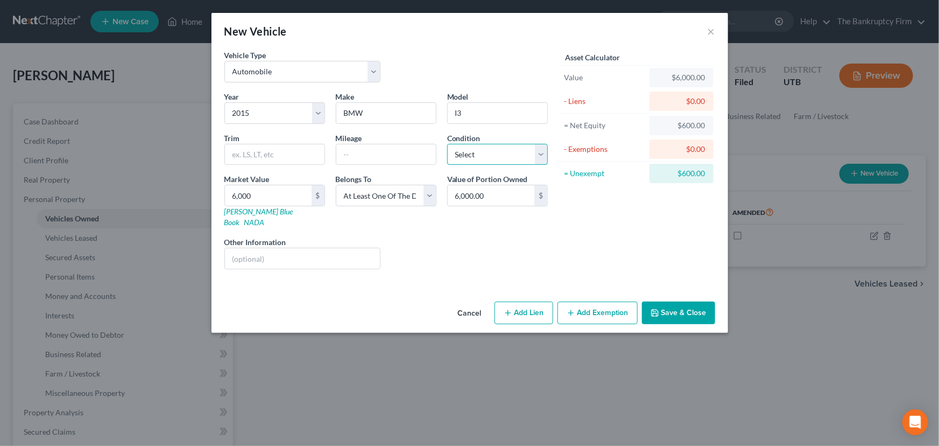
select select "2"
click at [447, 144] on select "Select Excellent Very Good Good Fair Poor" at bounding box center [497, 155] width 101 height 22
click at [677, 303] on button "Save & Close" at bounding box center [678, 312] width 73 height 23
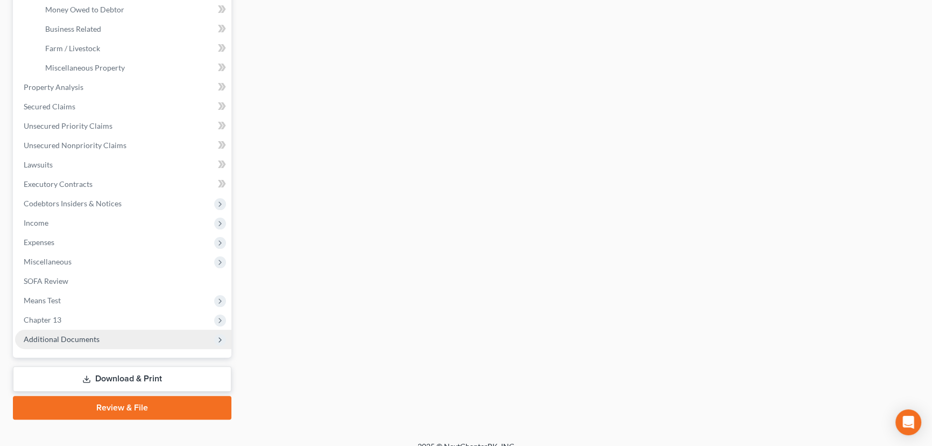
scroll to position [338, 0]
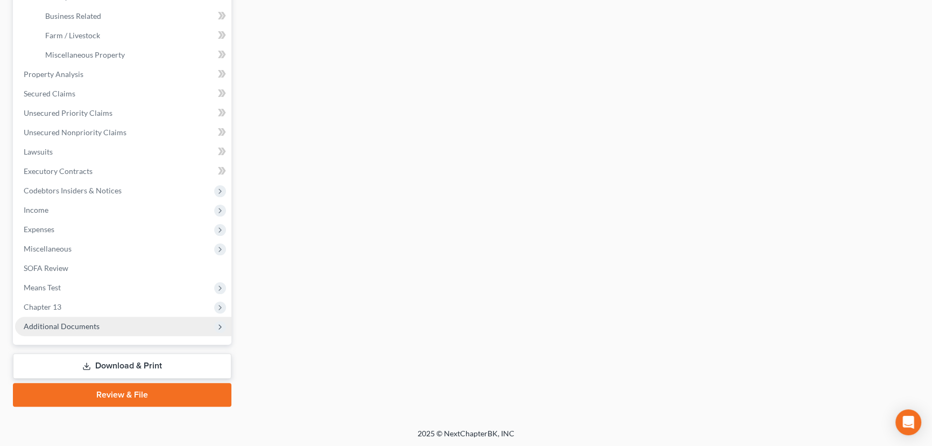
click at [81, 326] on span "Additional Documents" at bounding box center [62, 325] width 76 height 9
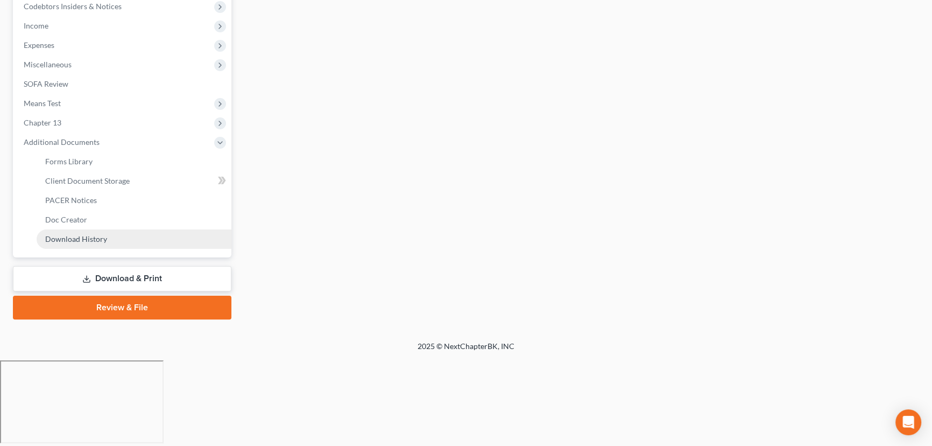
scroll to position [241, 0]
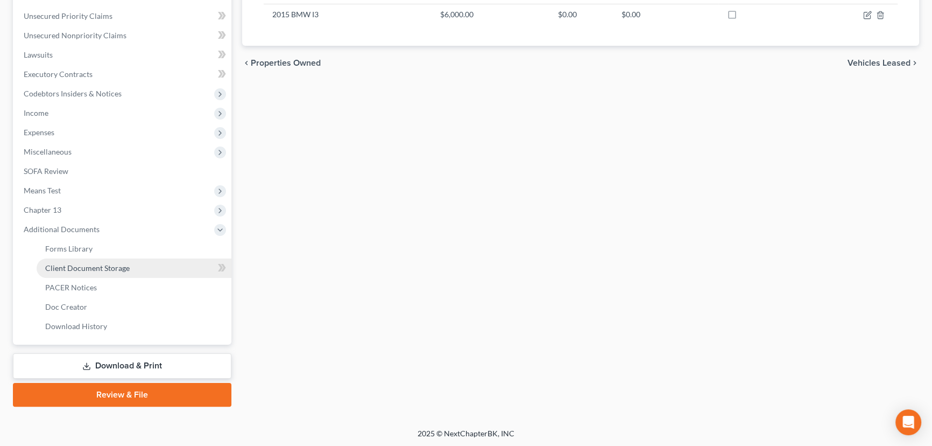
click at [102, 264] on span "Client Document Storage" at bounding box center [87, 267] width 85 height 9
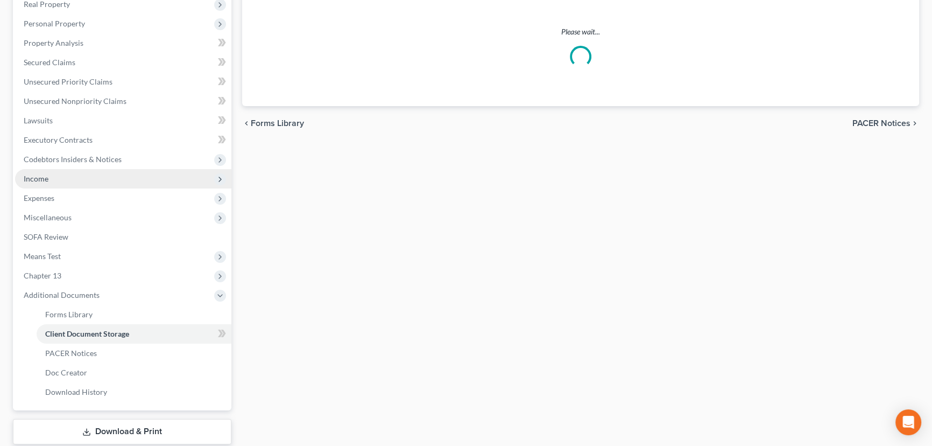
scroll to position [53, 0]
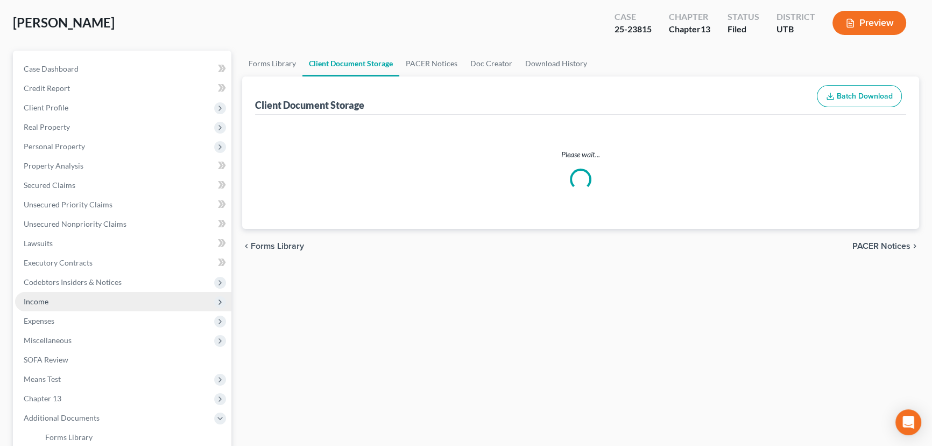
select select "30"
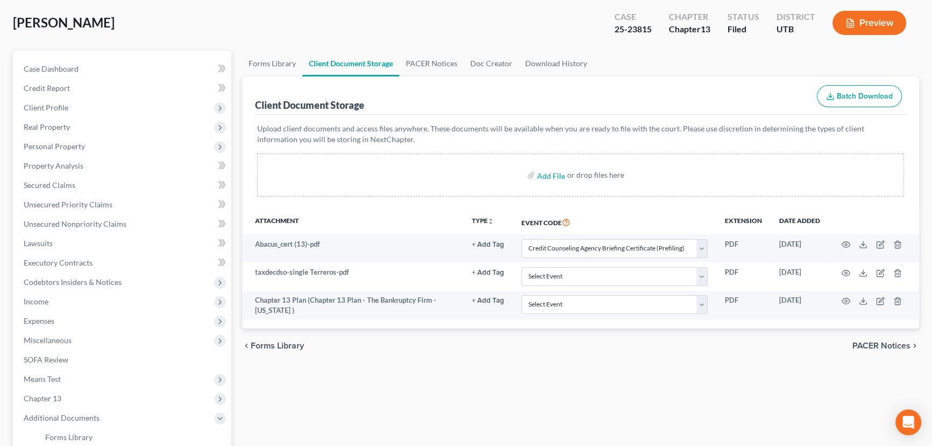
scroll to position [0, 0]
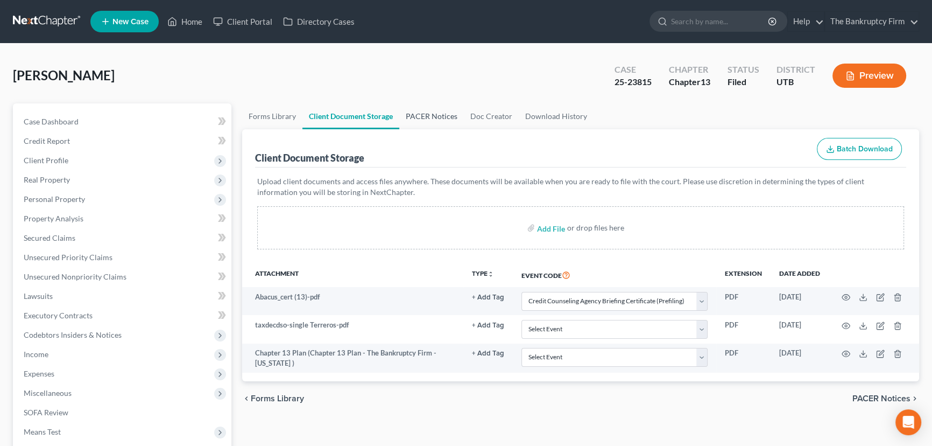
click at [418, 115] on link "PACER Notices" at bounding box center [431, 116] width 65 height 26
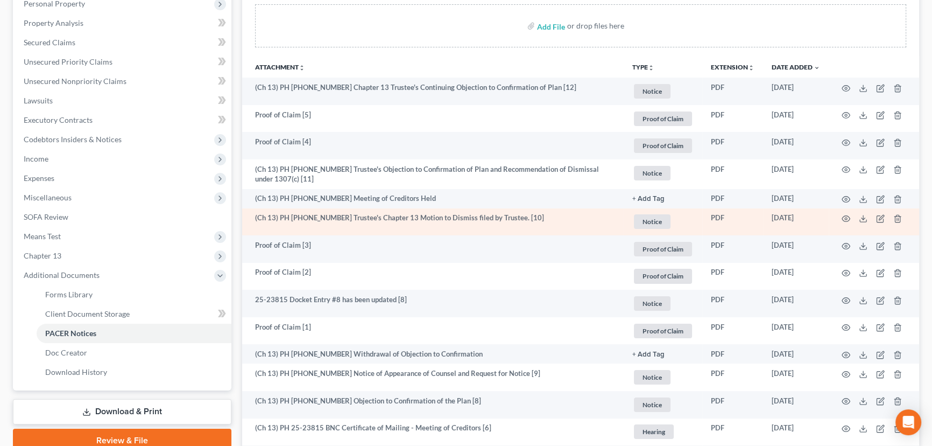
scroll to position [244, 0]
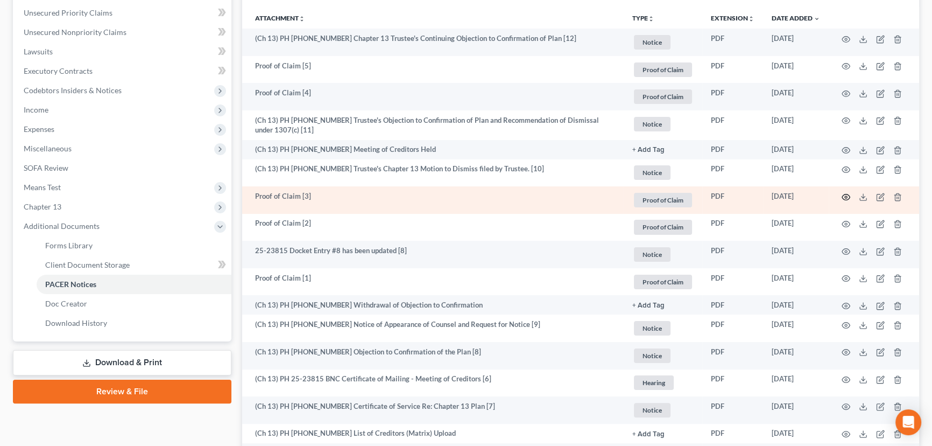
click at [845, 196] on circle "button" at bounding box center [846, 197] width 2 height 2
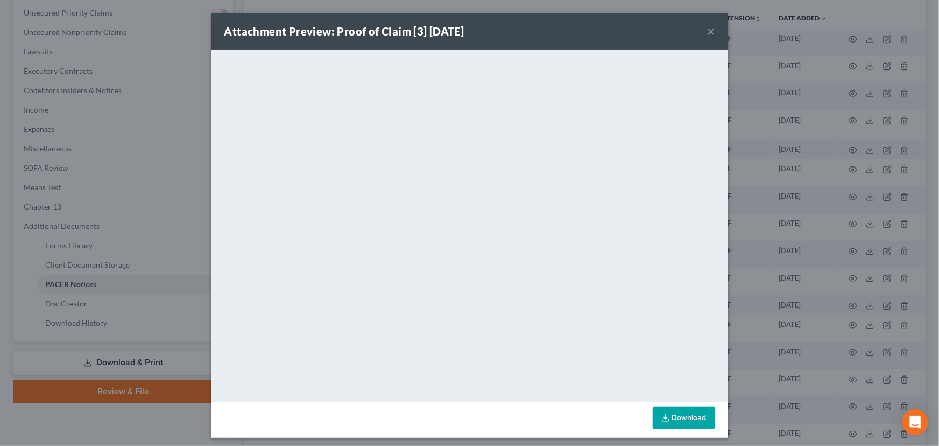
click at [708, 31] on button "×" at bounding box center [712, 31] width 8 height 13
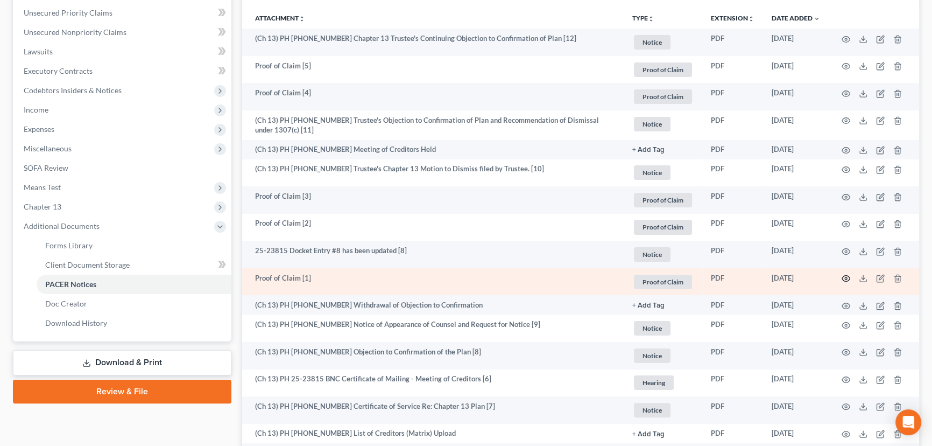
click at [845, 278] on icon "button" at bounding box center [846, 278] width 9 height 9
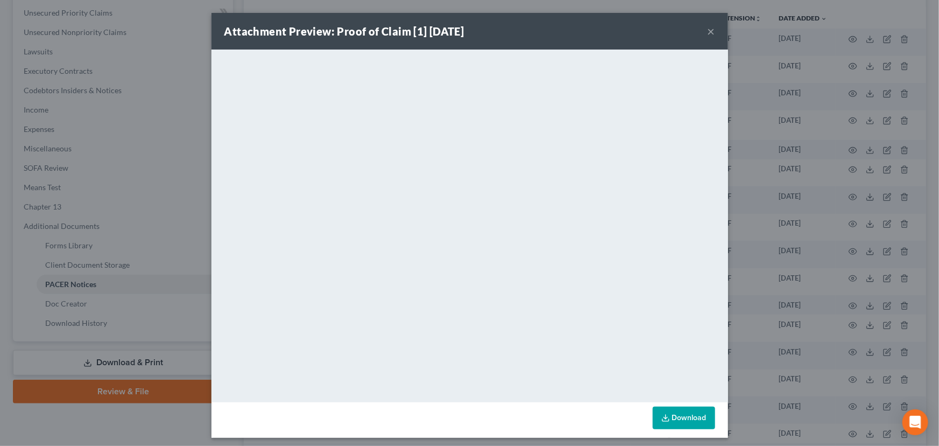
click at [709, 34] on button "×" at bounding box center [712, 31] width 8 height 13
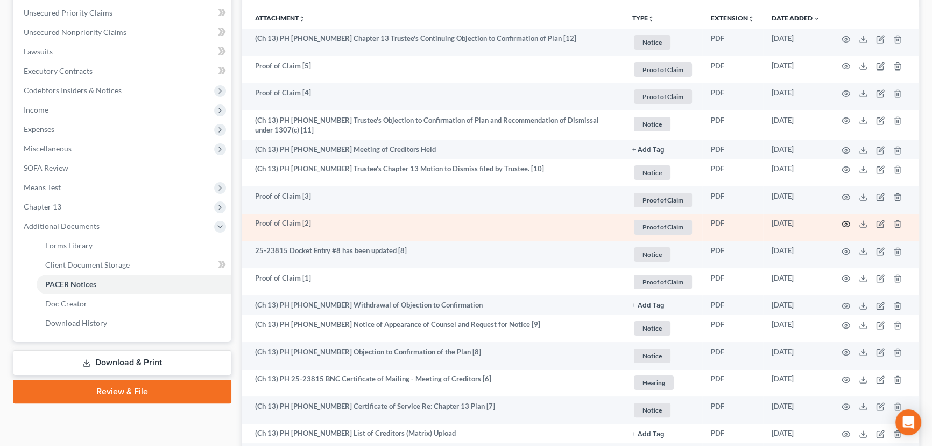
click at [849, 223] on icon "button" at bounding box center [846, 224] width 8 height 6
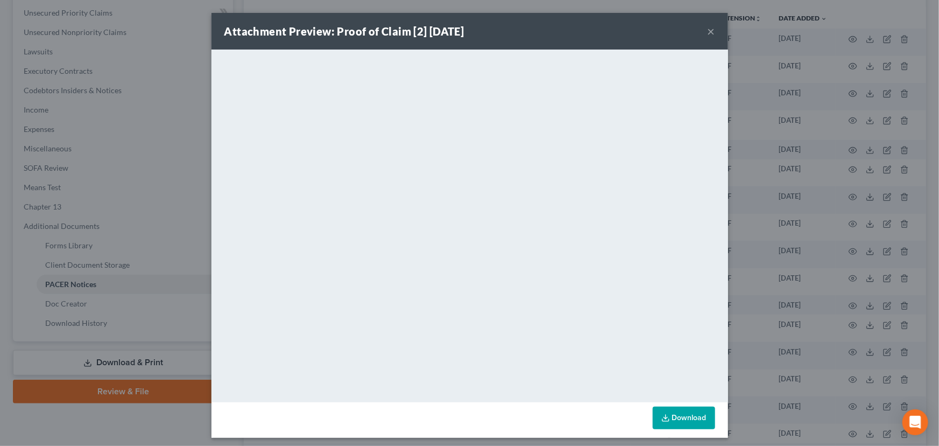
click at [708, 32] on button "×" at bounding box center [712, 31] width 8 height 13
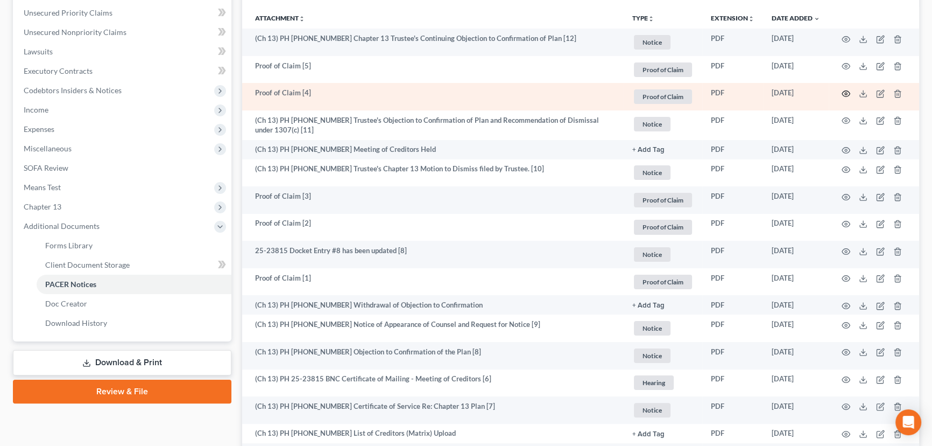
click at [847, 90] on icon "button" at bounding box center [846, 93] width 9 height 9
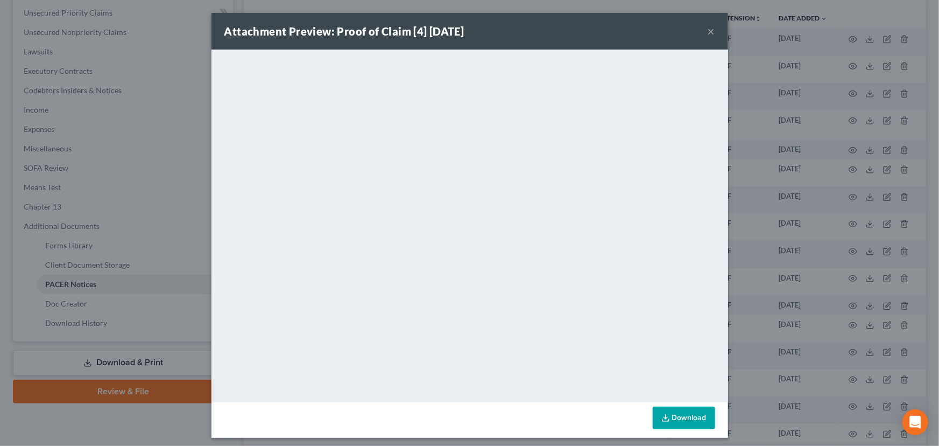
click at [709, 33] on button "×" at bounding box center [712, 31] width 8 height 13
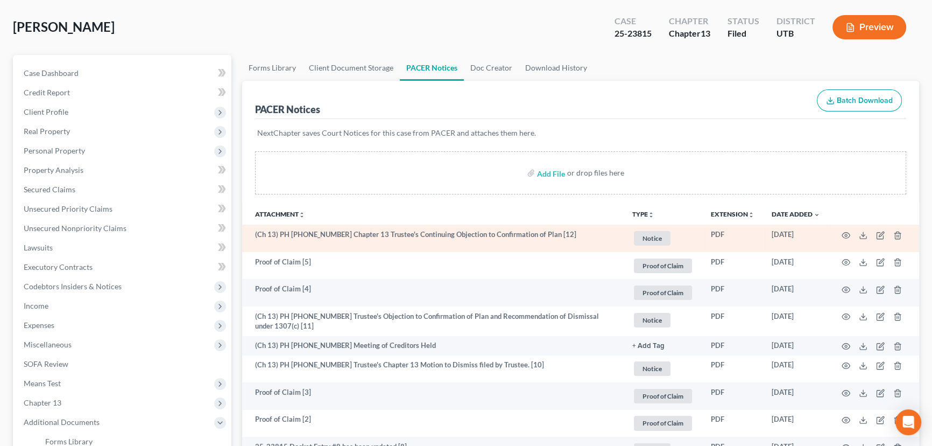
scroll to position [146, 0]
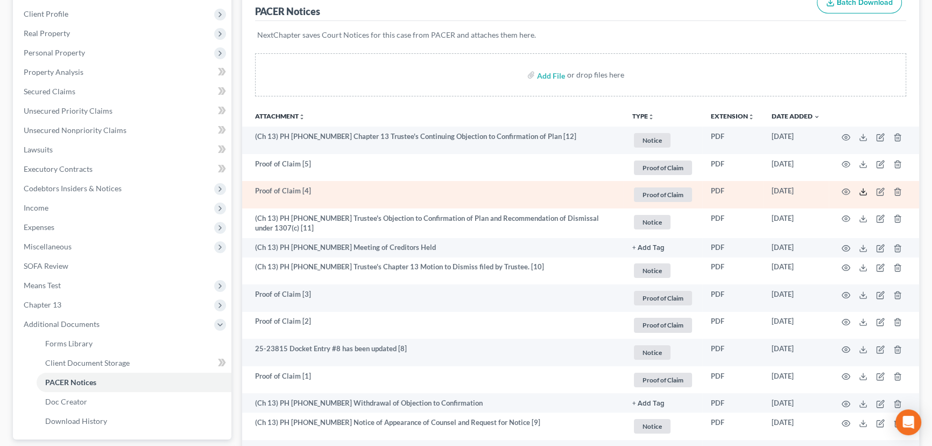
click at [861, 189] on icon at bounding box center [863, 191] width 9 height 9
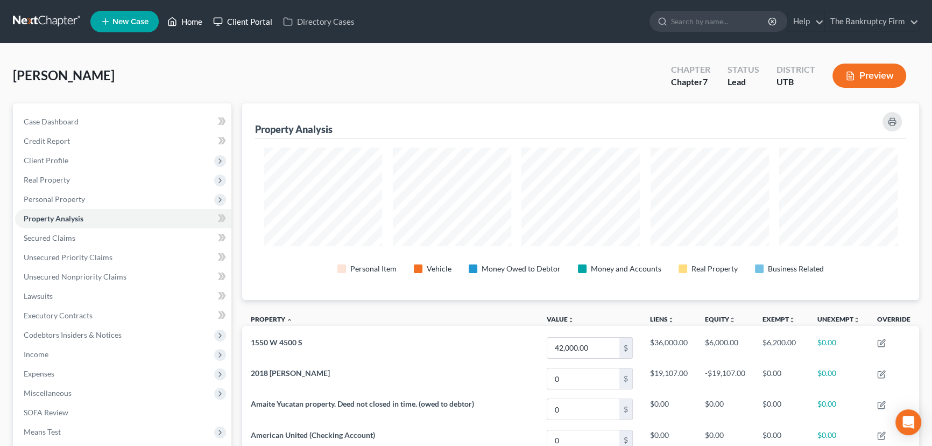
drag, startPoint x: 192, startPoint y: 19, endPoint x: 210, endPoint y: 20, distance: 18.3
click at [192, 19] on link "Home" at bounding box center [185, 21] width 46 height 19
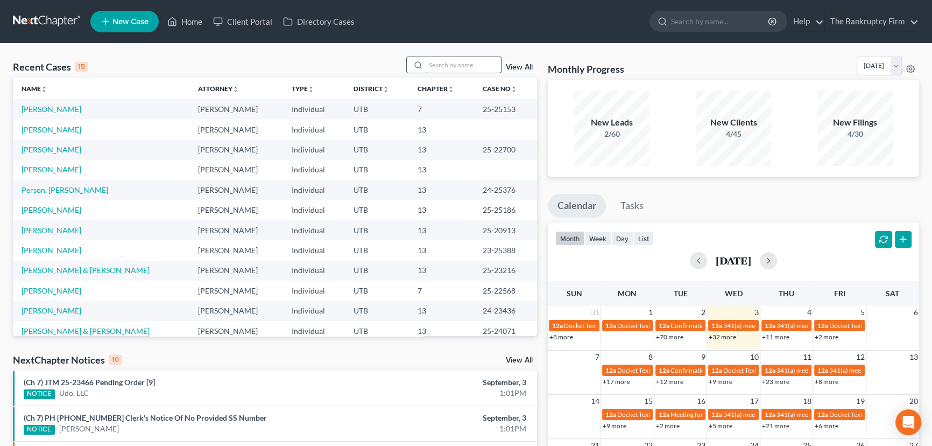
click at [440, 64] on input "search" at bounding box center [463, 65] width 75 height 16
type input "[PERSON_NAME]"
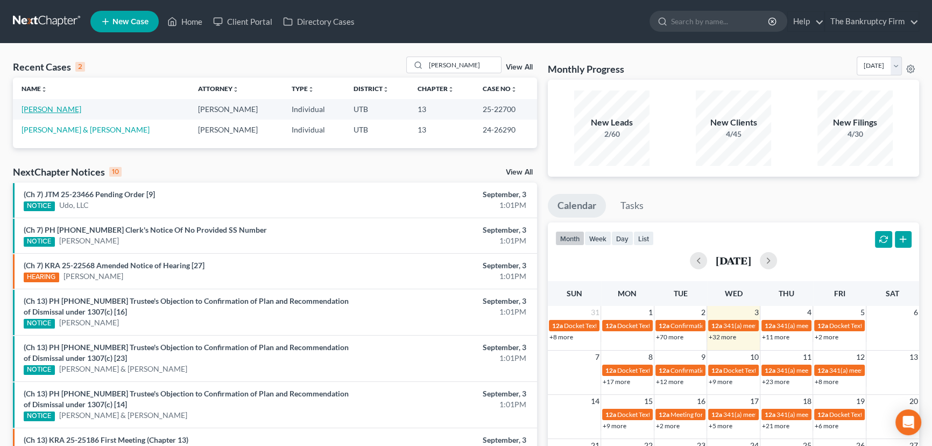
click at [46, 111] on link "[PERSON_NAME]" at bounding box center [52, 108] width 60 height 9
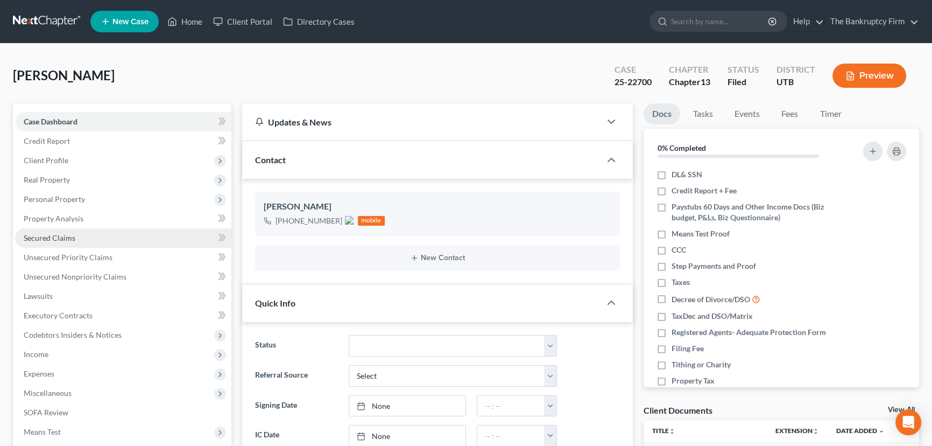
click at [50, 237] on span "Secured Claims" at bounding box center [50, 237] width 52 height 9
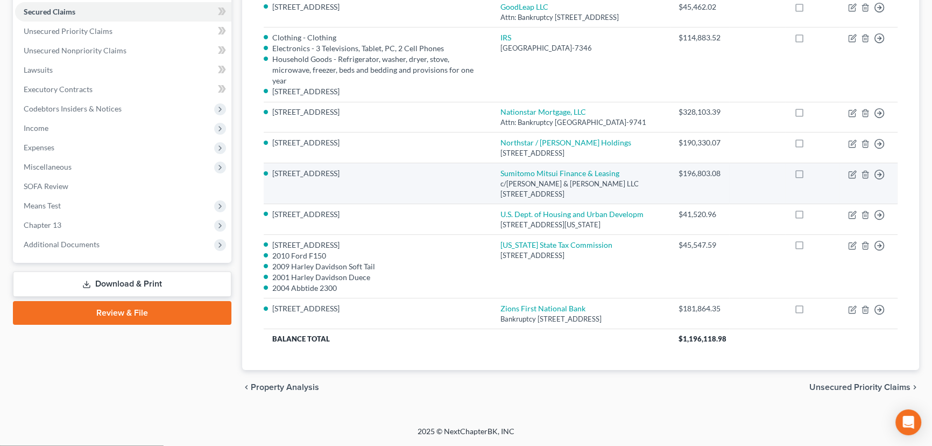
scroll to position [254, 0]
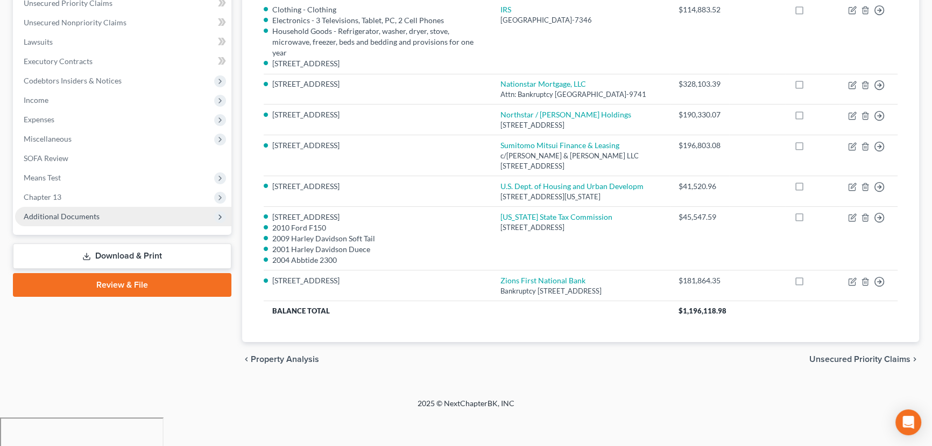
click at [75, 215] on span "Additional Documents" at bounding box center [62, 216] width 76 height 9
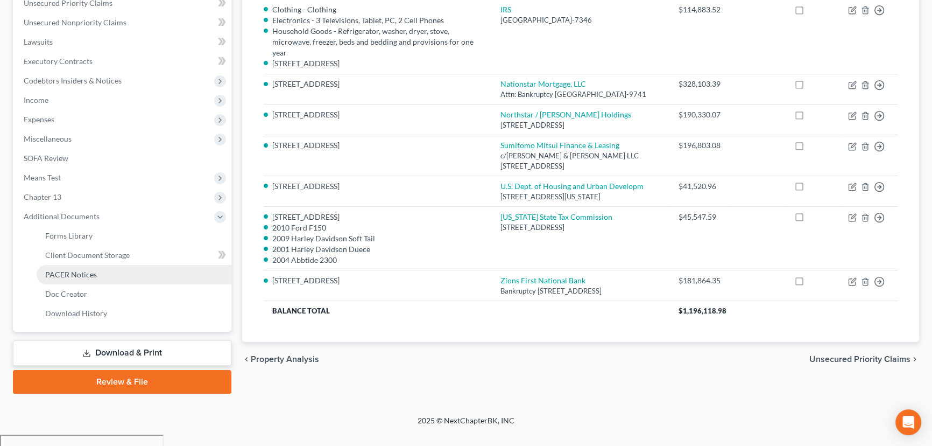
click at [75, 271] on span "PACER Notices" at bounding box center [71, 274] width 52 height 9
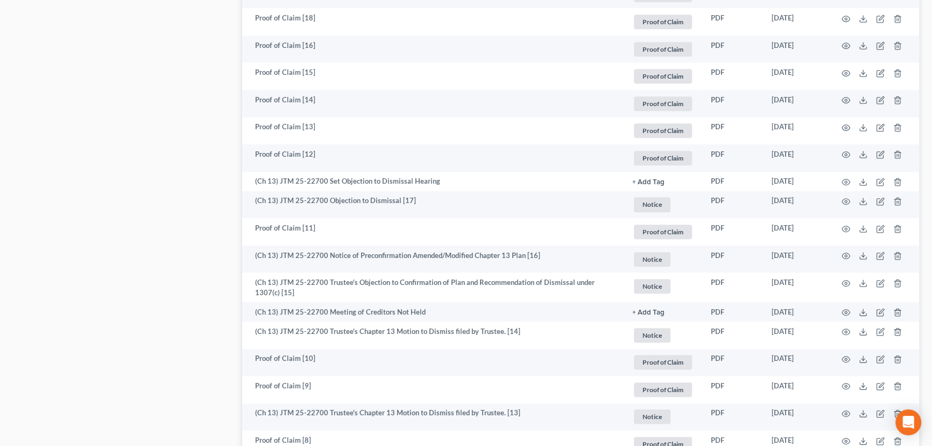
scroll to position [783, 0]
